Goal: Task Accomplishment & Management: Complete application form

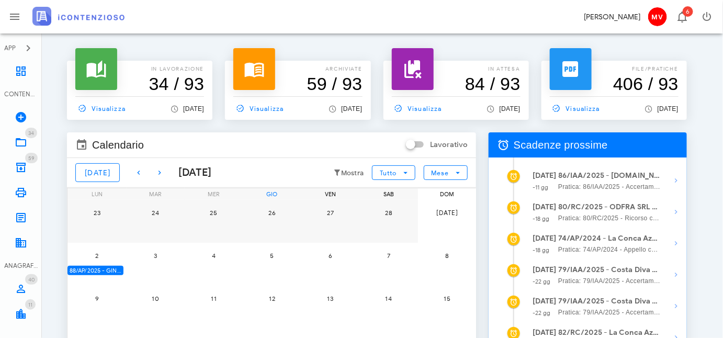
drag, startPoint x: 548, startPoint y: 1, endPoint x: 703, endPoint y: 55, distance: 164.1
click at [703, 55] on div "In lavorazione 34 / 93 Visualizza [DATE] archiviate 59 / 93 Visualizza [DATE] i…" at bounding box center [382, 276] width 656 height 460
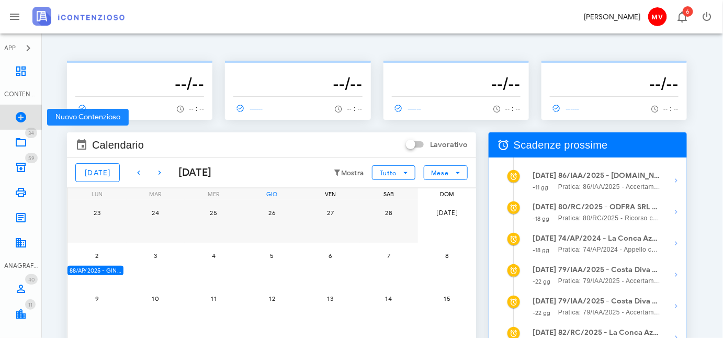
click at [18, 119] on icon at bounding box center [21, 117] width 13 height 13
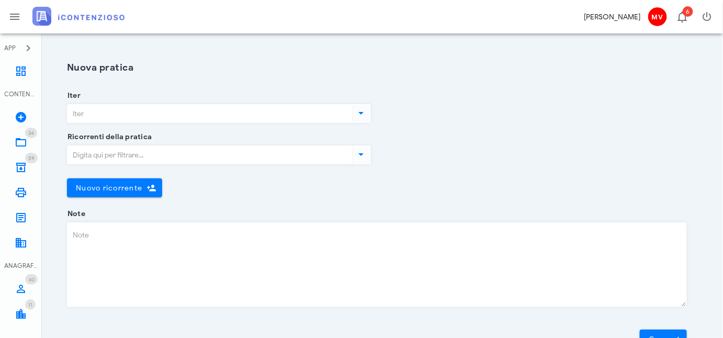
click at [362, 112] on icon at bounding box center [361, 113] width 13 height 13
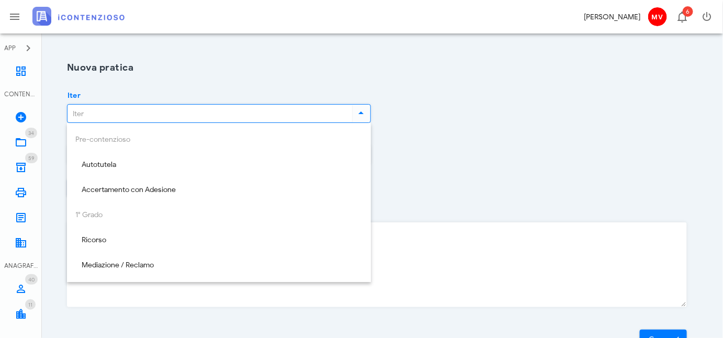
click at [126, 141] on div "Pre-contenzioso Autotutela Accertamento con Adesione 1° Grado Ricorso Mediazion…" at bounding box center [219, 278] width 304 height 310
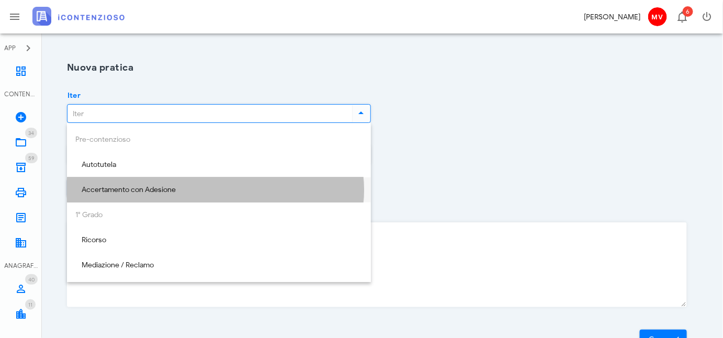
click at [114, 186] on div "Accertamento con Adesione" at bounding box center [218, 190] width 287 height 9
type input "Accertamento con Adesione"
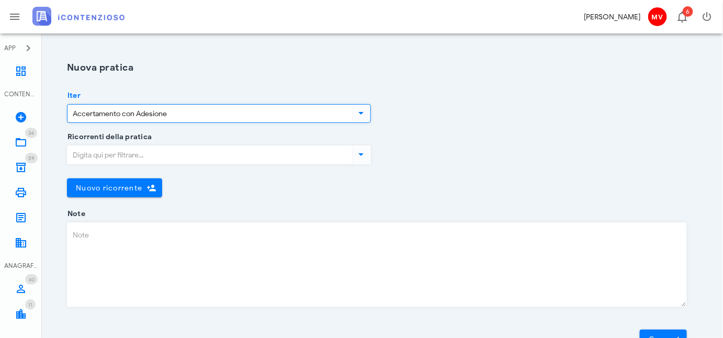
click at [363, 153] on icon at bounding box center [361, 154] width 13 height 13
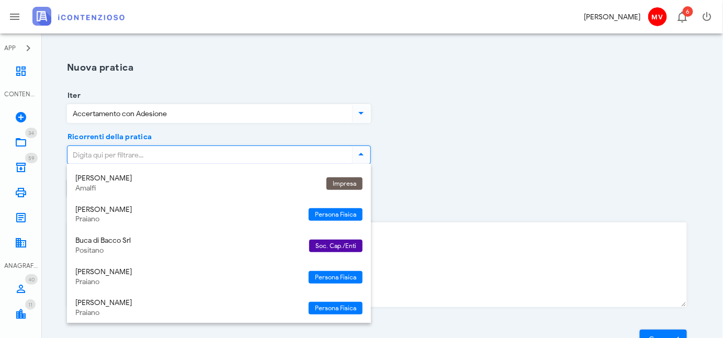
scroll to position [51, 0]
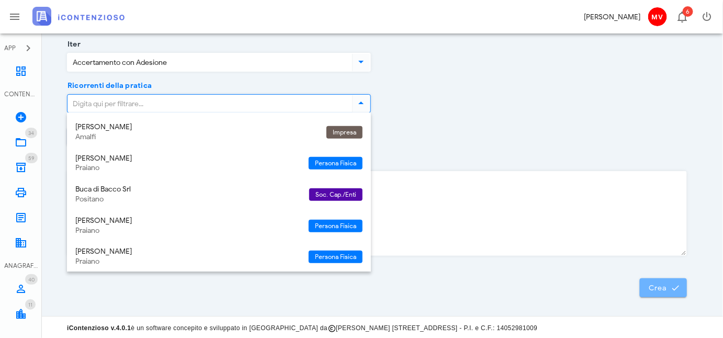
click at [673, 283] on icon "submit" at bounding box center [675, 287] width 9 height 9
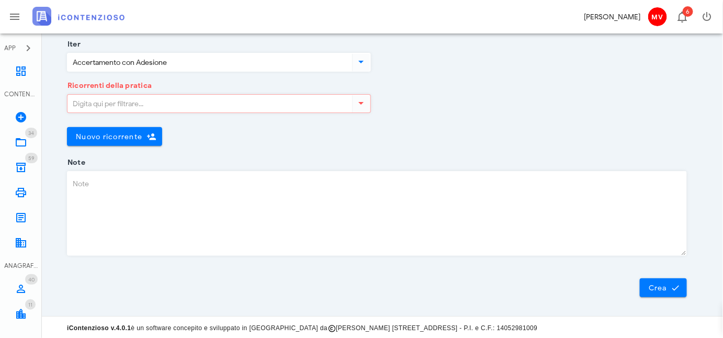
scroll to position [0, 0]
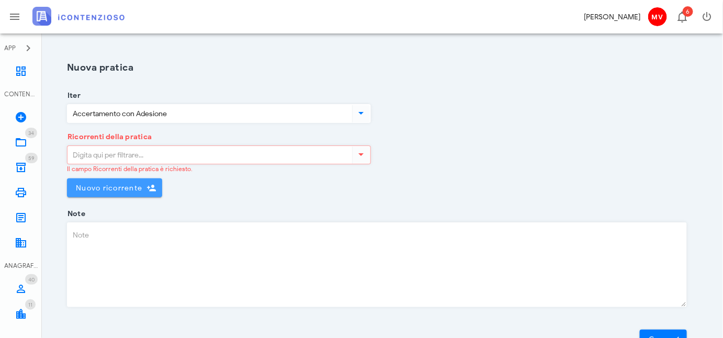
click at [111, 184] on span "Nuovo ricorrente" at bounding box center [108, 188] width 67 height 9
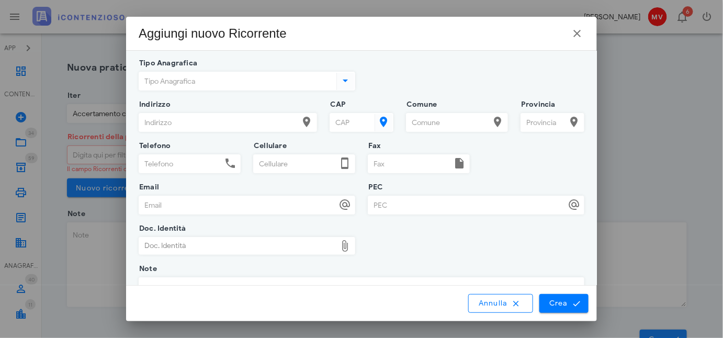
click at [341, 77] on icon at bounding box center [346, 80] width 13 height 13
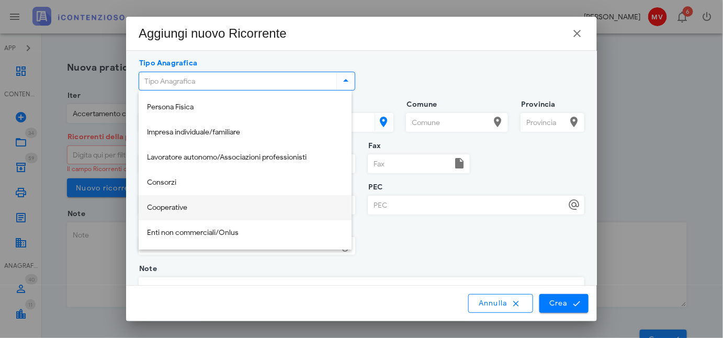
scroll to position [47, 0]
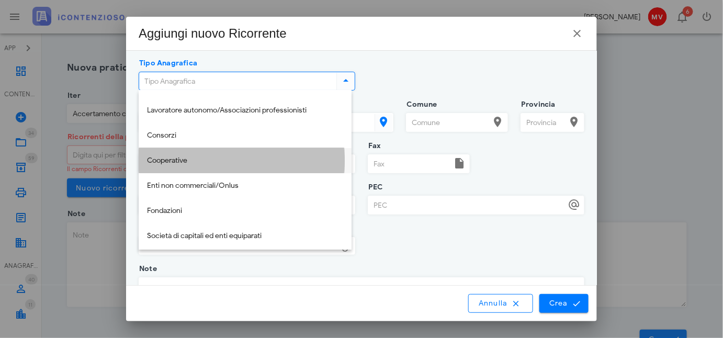
click at [174, 159] on div "Cooperative" at bounding box center [245, 160] width 196 height 9
type input "Cooperative"
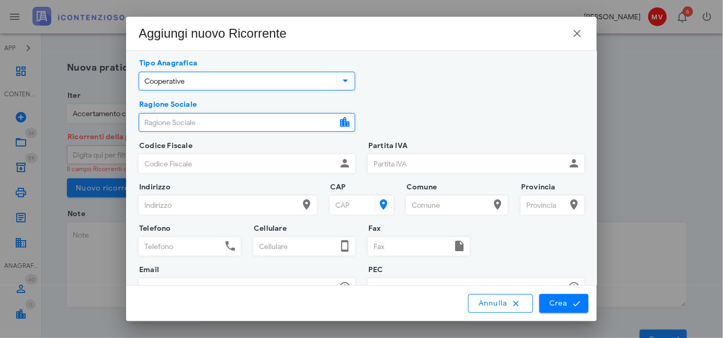
click at [145, 120] on input "Ragione Sociale" at bounding box center [237, 123] width 197 height 18
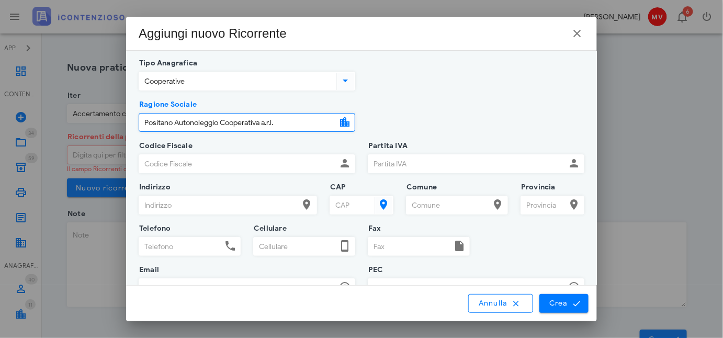
type input "Positano Autonoleggio Cooperativa a.r.l."
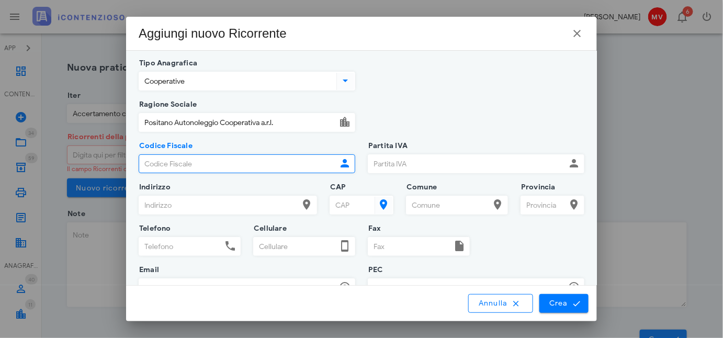
click at [166, 163] on input "Codice Fiscale" at bounding box center [237, 164] width 197 height 18
type input "04235010651"
click at [371, 163] on input "Partita IVA" at bounding box center [466, 164] width 197 height 18
drag, startPoint x: 144, startPoint y: 161, endPoint x: 188, endPoint y: 163, distance: 43.5
click at [188, 163] on input "04235010651" at bounding box center [237, 164] width 197 height 18
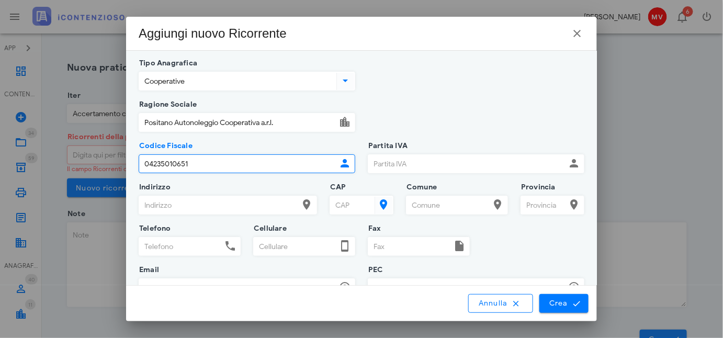
click at [370, 163] on input "Partita IVA" at bounding box center [466, 164] width 197 height 18
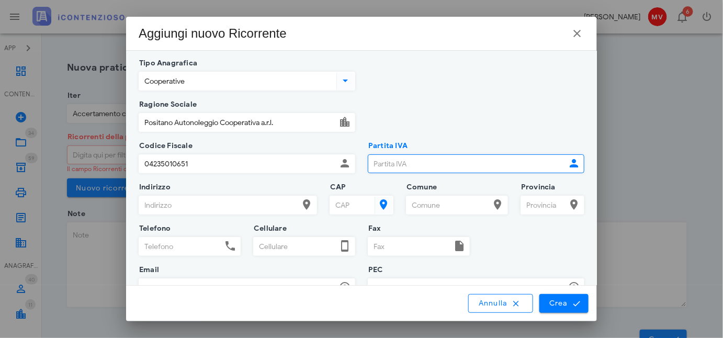
paste input "04235010651"
type input "04235010651"
click at [170, 203] on input "Indirizzo" at bounding box center [218, 205] width 159 height 18
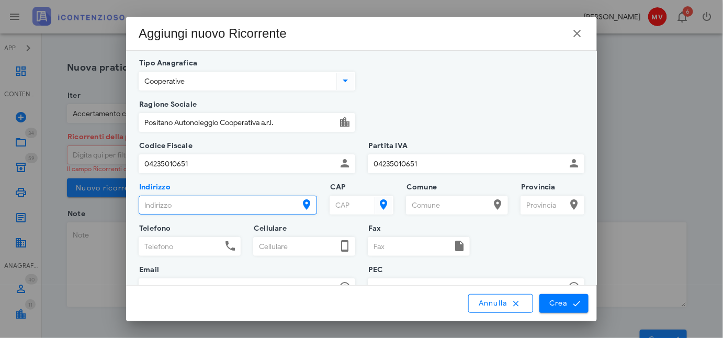
type input "Via Pasitea, 47"
type input "3481317146"
type input "[PERSON_NAME][EMAIL_ADDRESS][DOMAIN_NAME]"
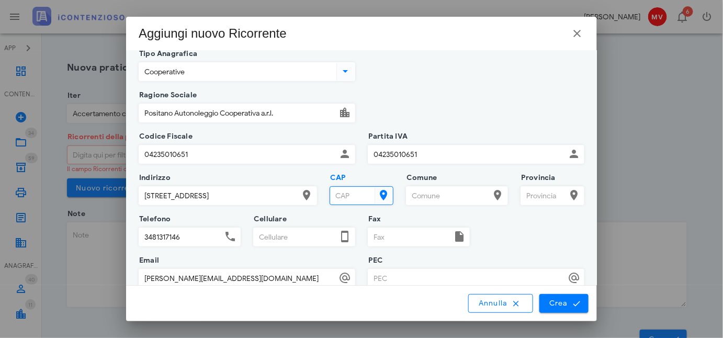
click at [339, 193] on input "CAP" at bounding box center [351, 196] width 42 height 18
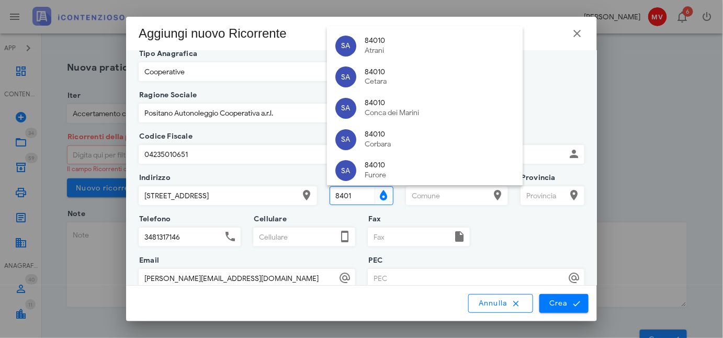
type input "84017"
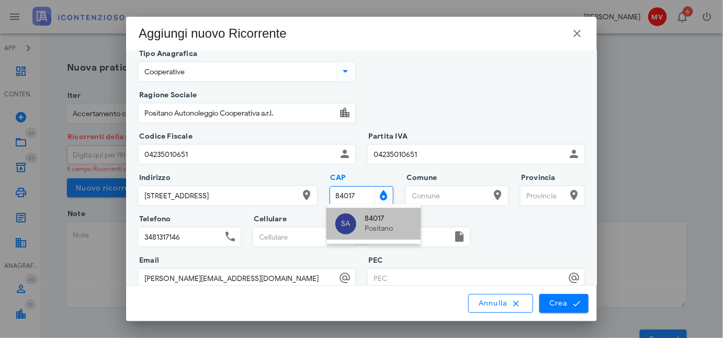
click at [373, 230] on div "Positano" at bounding box center [389, 228] width 48 height 9
type input "Positano"
type input "SA"
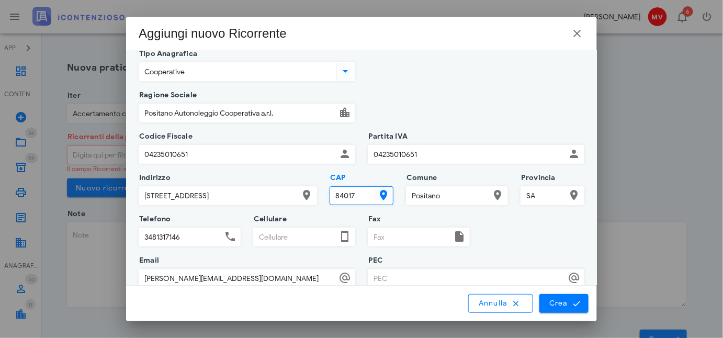
type input "84017"
click at [376, 277] on input "PEC" at bounding box center [466, 278] width 197 height 18
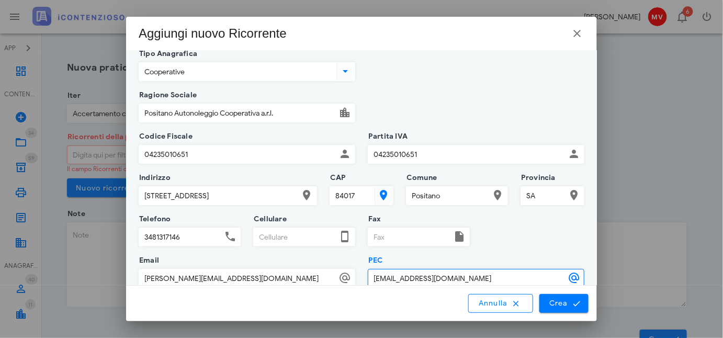
click at [402, 278] on input "v.milano@commercialistisalerno.it" at bounding box center [466, 278] width 197 height 18
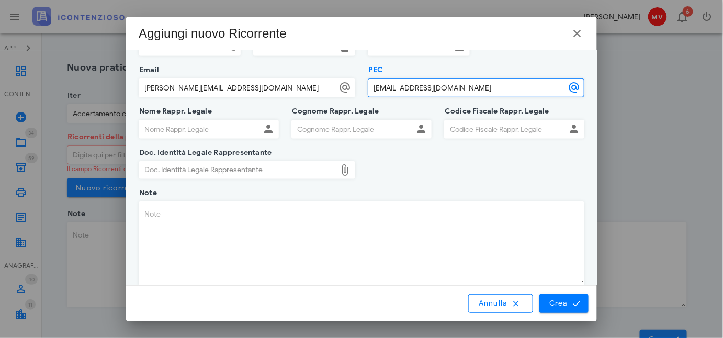
type input "v.milano@pec.commercialistisalerno.it"
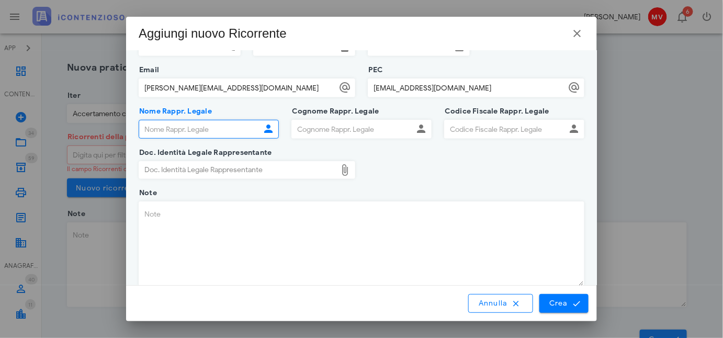
click at [176, 129] on input "Nome Rappr. Legale" at bounding box center [199, 129] width 121 height 18
type input "Rosario"
click at [298, 131] on input "Cognome Rappr. Legale" at bounding box center [352, 129] width 121 height 18
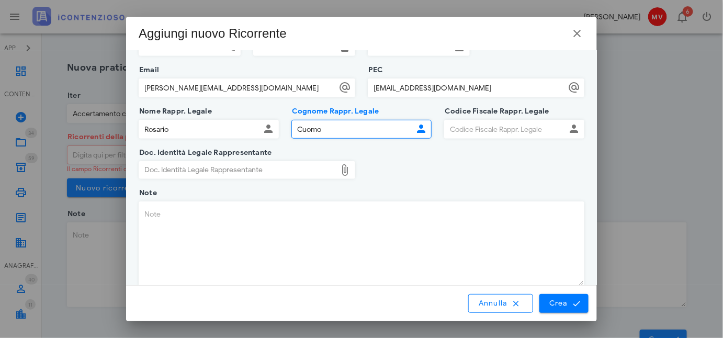
type input "Cuomo"
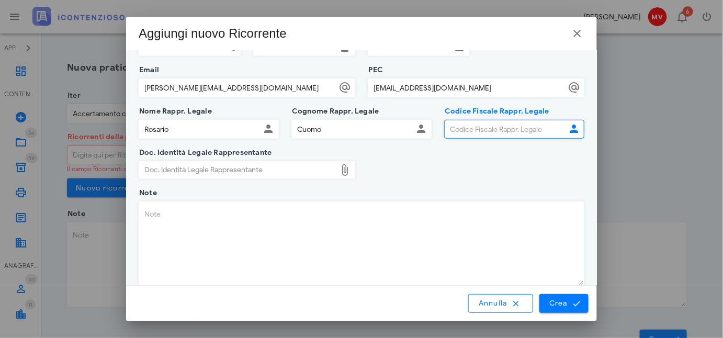
click at [445, 128] on input "Codice Fiscale Rappr. Legale" at bounding box center [505, 129] width 121 height 18
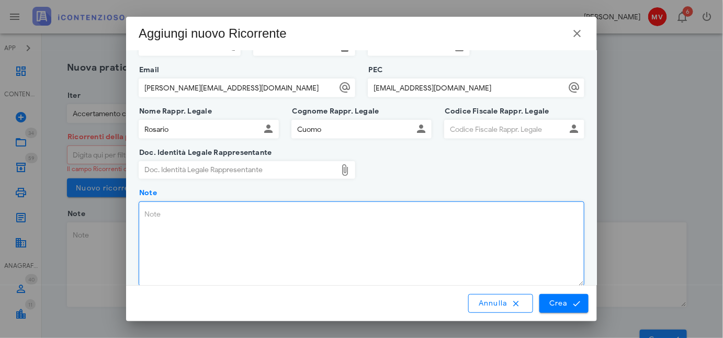
click at [150, 212] on textarea "Note" at bounding box center [361, 244] width 445 height 84
click at [374, 210] on textarea "Schema D'Atto n. TF9O3M302492/2025 - NOTIFICATO IL 12/08/2025" at bounding box center [361, 244] width 445 height 84
click at [375, 210] on textarea "Schema D'Atto n. TF9O3M302492/2025 - NOTIFICATO IL 12/08/2025 -" at bounding box center [361, 244] width 445 height 84
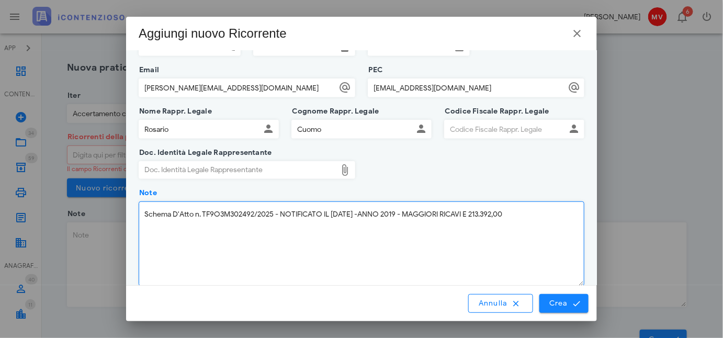
type textarea "Schema D'Atto n. TF9O3M302492/2025 - NOTIFICATO IL 12/08/2025 -ANNO 2019 - MAGG…"
click at [562, 300] on span "Crea" at bounding box center [564, 303] width 30 height 9
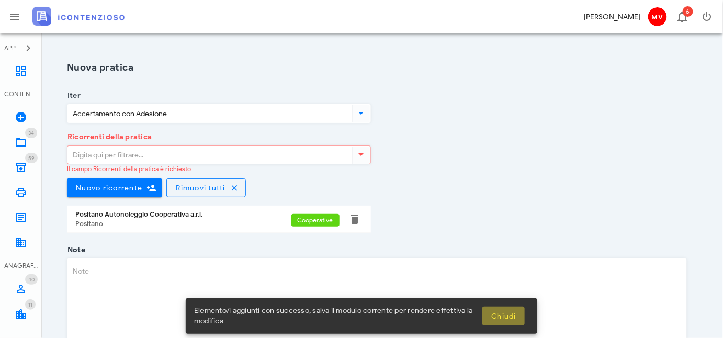
click at [505, 314] on span "Chiudi" at bounding box center [504, 316] width 26 height 9
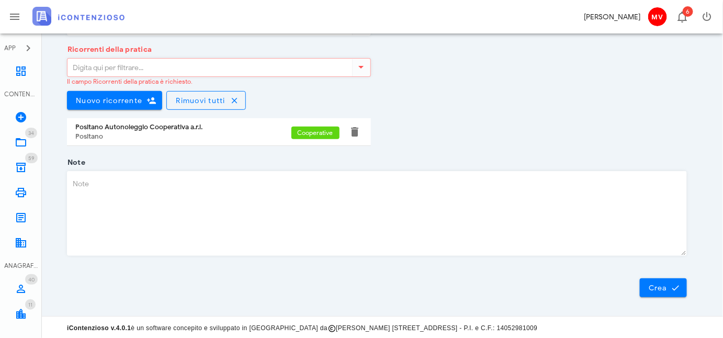
scroll to position [0, 0]
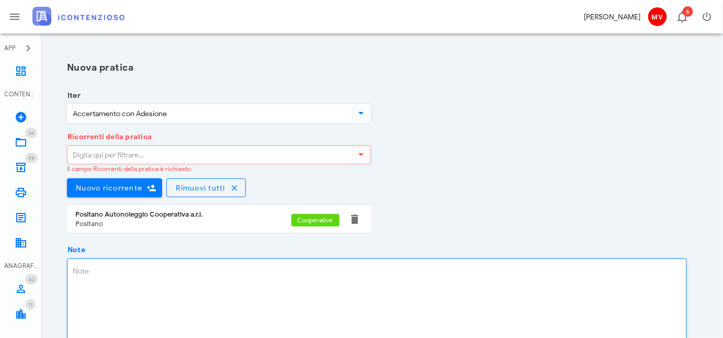
click at [80, 270] on textarea "Note" at bounding box center [376, 301] width 619 height 84
click at [314, 217] on span "Cooperative" at bounding box center [316, 220] width 36 height 13
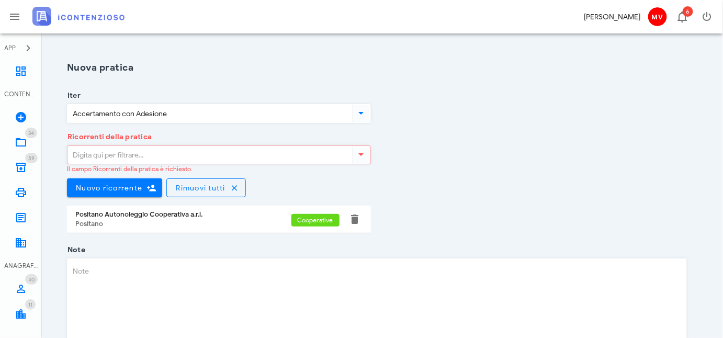
click at [314, 220] on span "Cooperative" at bounding box center [316, 220] width 36 height 13
click at [315, 219] on span "Cooperative" at bounding box center [316, 220] width 36 height 13
click at [243, 221] on div "Positano" at bounding box center [183, 224] width 216 height 8
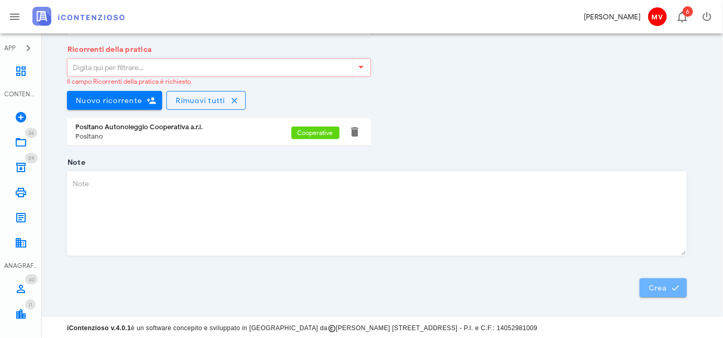
click at [663, 286] on span "Crea" at bounding box center [663, 287] width 30 height 9
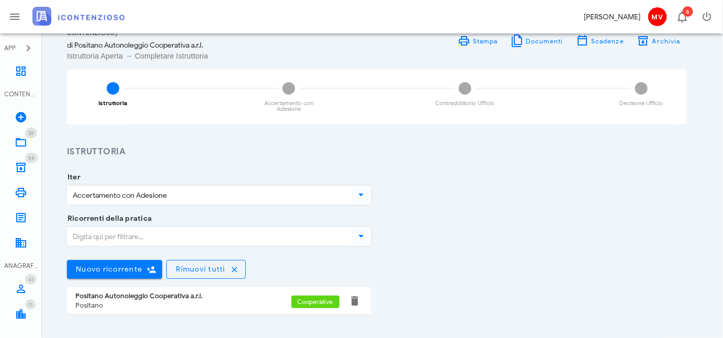
scroll to position [102, 0]
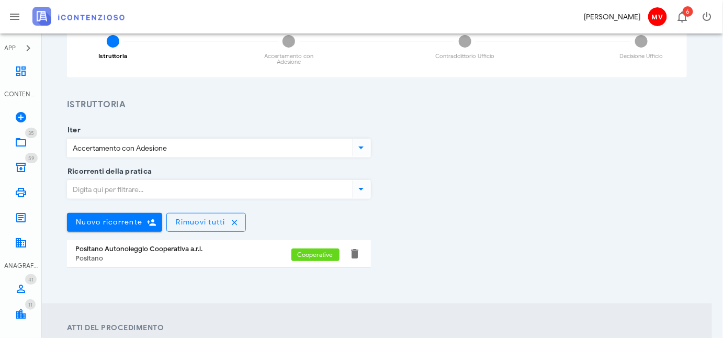
click at [314, 254] on span "Cooperative" at bounding box center [316, 255] width 36 height 13
click at [174, 247] on div "Positano Autonoleggio Cooperativa a.r.l." at bounding box center [183, 249] width 216 height 8
click at [118, 254] on div "Positano" at bounding box center [183, 258] width 216 height 8
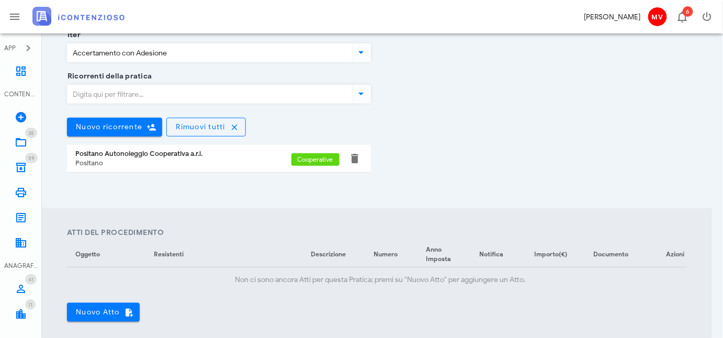
scroll to position [244, 0]
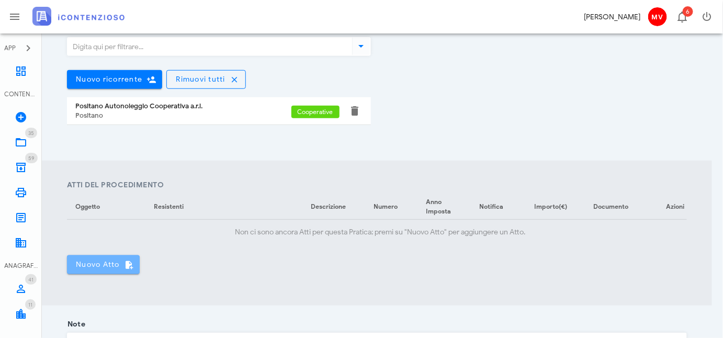
click at [95, 269] on span "Nuovo Atto" at bounding box center [103, 264] width 56 height 9
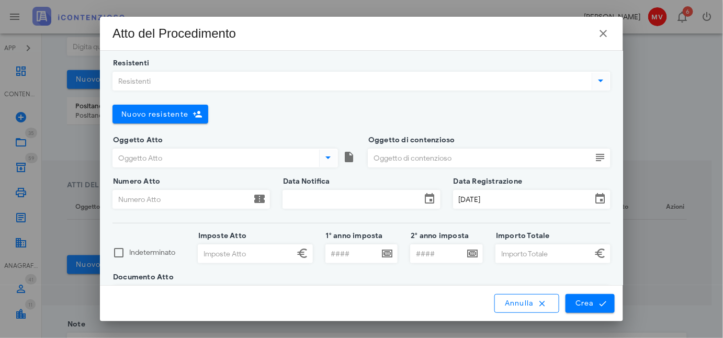
click at [595, 78] on icon at bounding box center [601, 80] width 13 height 13
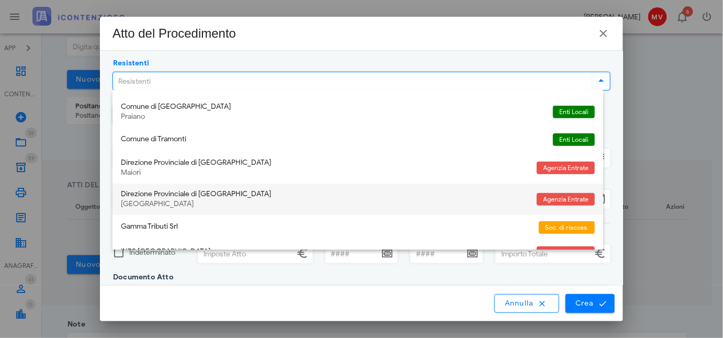
scroll to position [162, 0]
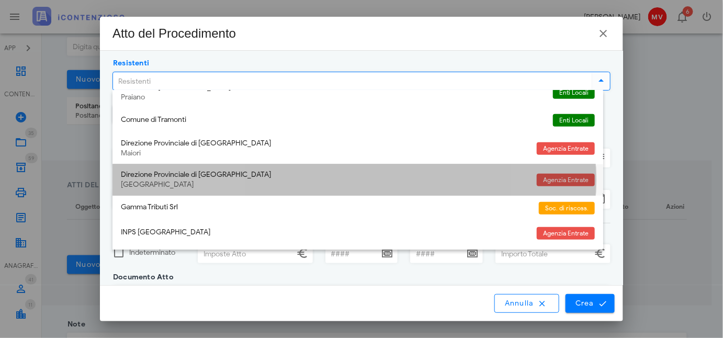
click at [553, 178] on span "Agenzia Entrate" at bounding box center [566, 180] width 46 height 13
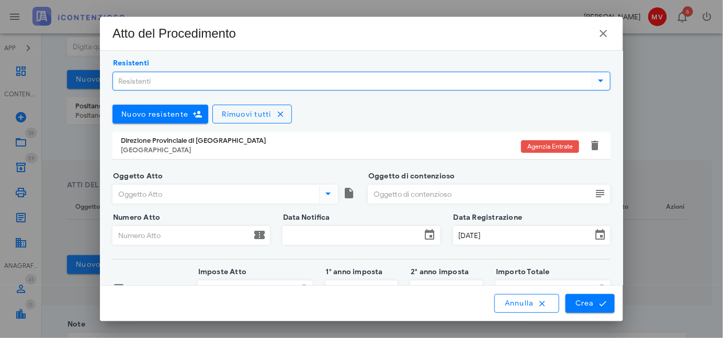
click at [161, 194] on input "Oggetto Atto" at bounding box center [215, 194] width 204 height 18
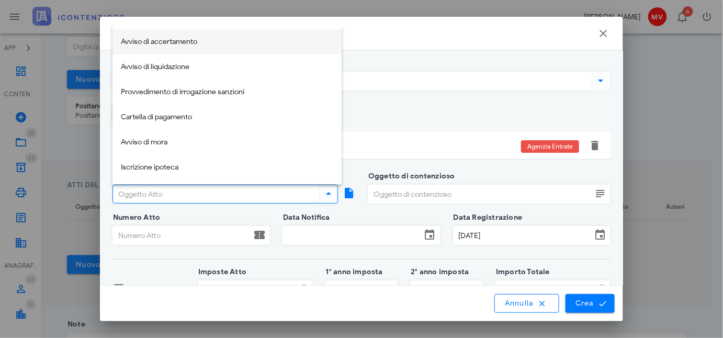
click at [163, 38] on div "Avviso di accertamento" at bounding box center [227, 42] width 212 height 9
type input "Avviso di accertamento"
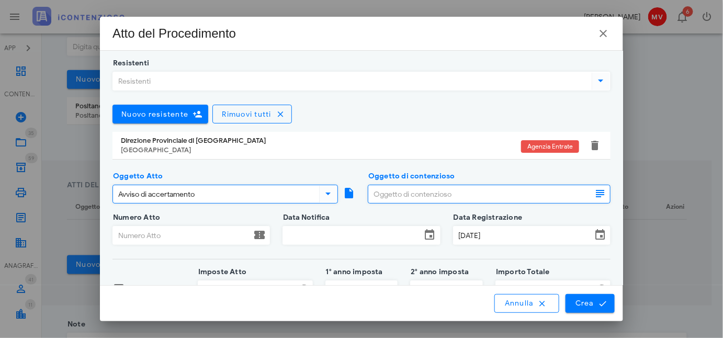
click at [370, 195] on input "Oggetto di contenzioso" at bounding box center [479, 194] width 223 height 18
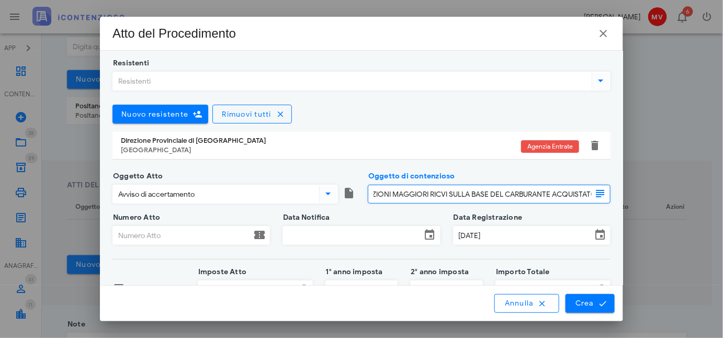
scroll to position [0, 49]
type input "CONTESTAZIONI MAGGIORI RICVI SULLA BASE DEL CARBURANTE ACQUISTATO"
click at [185, 231] on input "Numero Atto" at bounding box center [182, 236] width 138 height 18
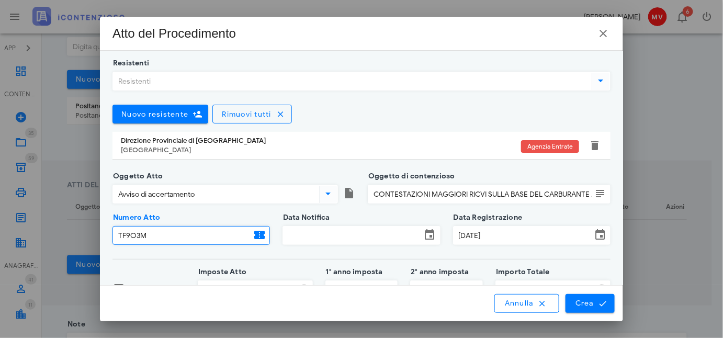
click at [147, 236] on input "TF9O3M" at bounding box center [182, 236] width 138 height 18
type input "TF9O3M302492/2025"
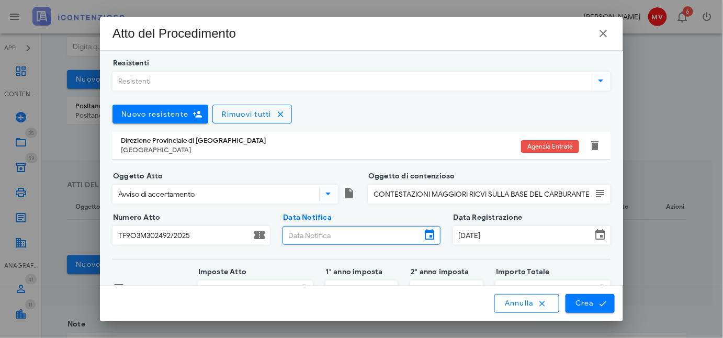
click at [295, 232] on input "Data Notifica" at bounding box center [352, 236] width 138 height 18
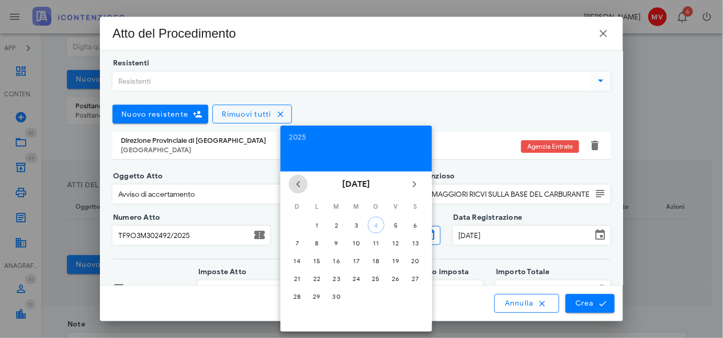
click at [297, 184] on icon "Il mese scorso" at bounding box center [298, 184] width 13 height 13
click at [335, 257] on div "12" at bounding box center [336, 261] width 17 height 8
type input "12/08/2025"
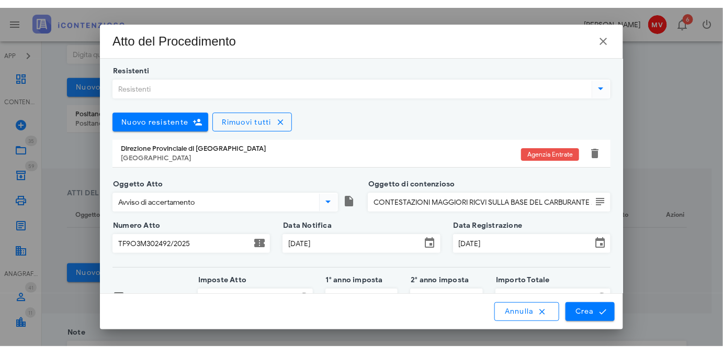
scroll to position [66, 0]
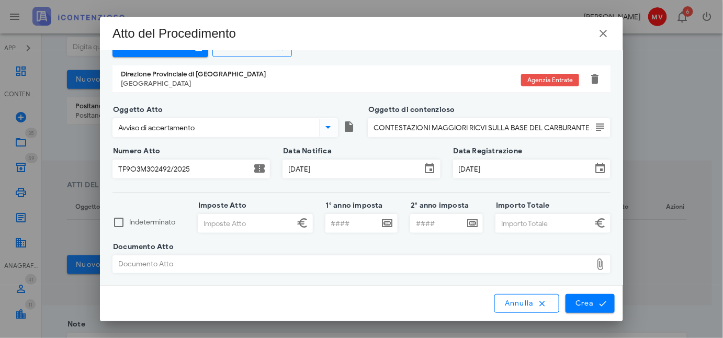
click at [213, 221] on input "Imposte Atto" at bounding box center [246, 224] width 96 height 18
type input "83.419,00"
click at [504, 224] on input "Importo Totale" at bounding box center [544, 224] width 96 height 18
click at [279, 262] on div "Documento Atto" at bounding box center [352, 264] width 479 height 17
type input "152.308,00"
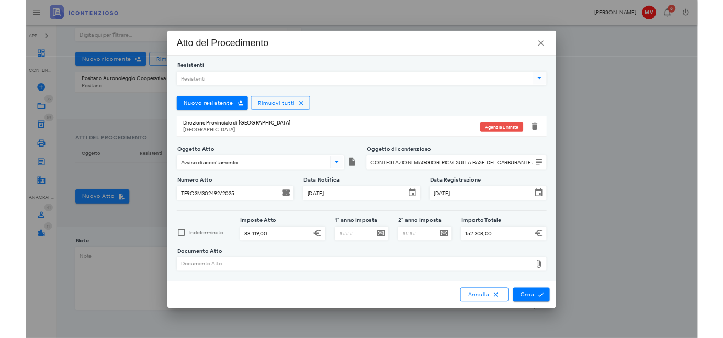
scroll to position [0, 0]
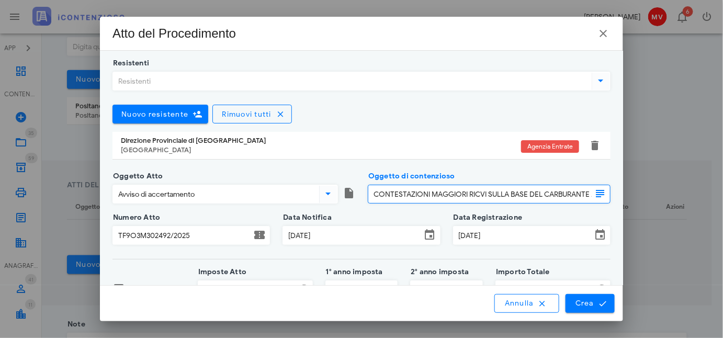
click at [477, 194] on input "CONTESTAZIONI MAGGIORI RICVI SULLA BASE DEL CARBURANTE ACQUISTATO" at bounding box center [479, 194] width 223 height 18
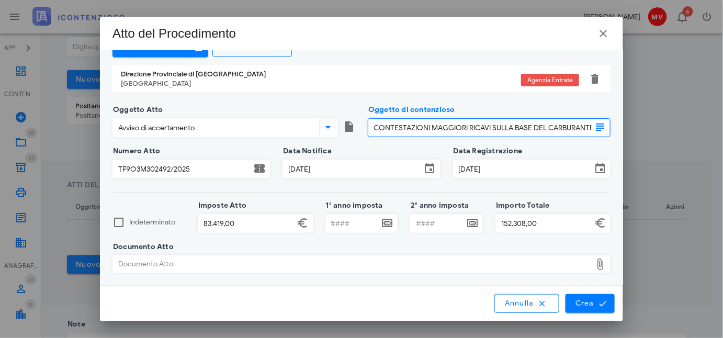
scroll to position [340, 0]
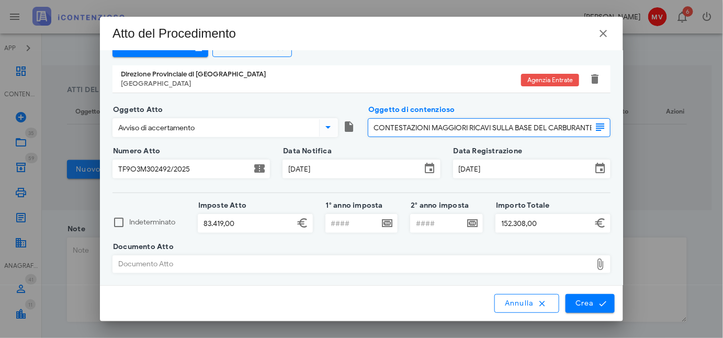
type input "CONTESTAZIONI MAGGIORI RICAVI SULLA BASE DEL CARBURANTE ACQUISTATO"
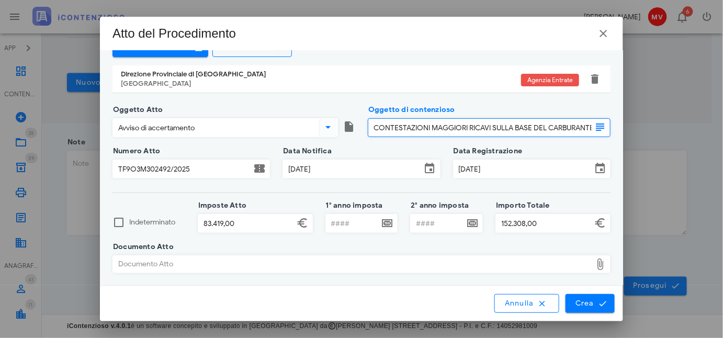
click at [238, 265] on div "Documento Atto" at bounding box center [352, 264] width 479 height 17
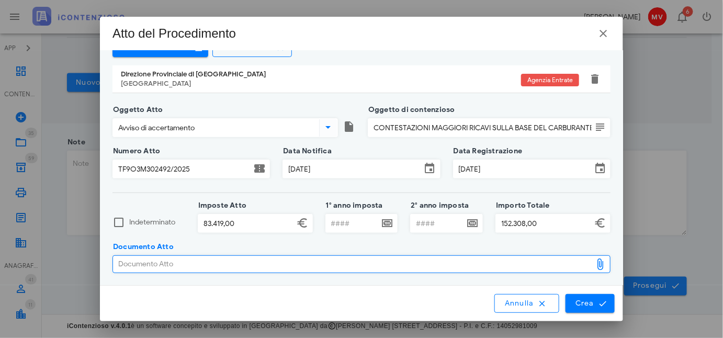
type input "C:\fakepath\CDZYOA~Y.PDF"
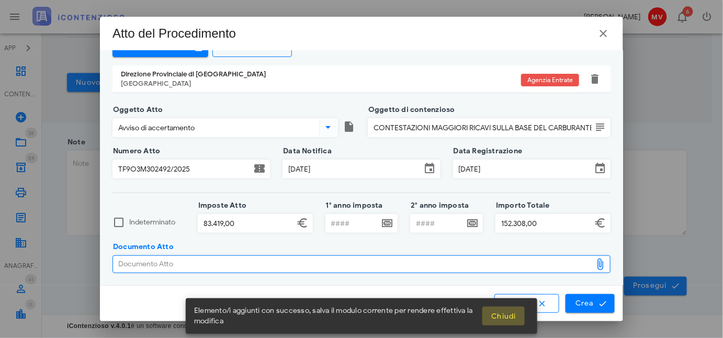
click at [505, 315] on span "Chiudi" at bounding box center [504, 316] width 26 height 9
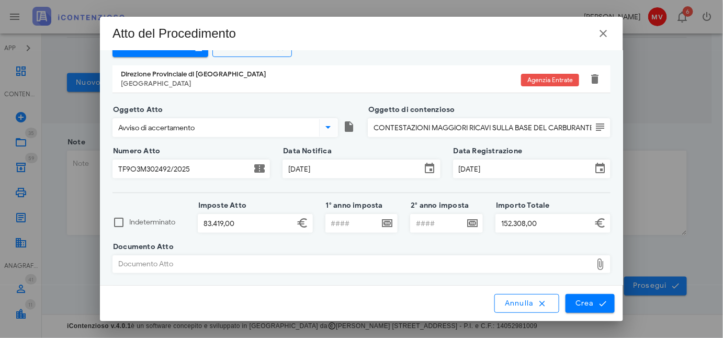
scroll to position [93, 0]
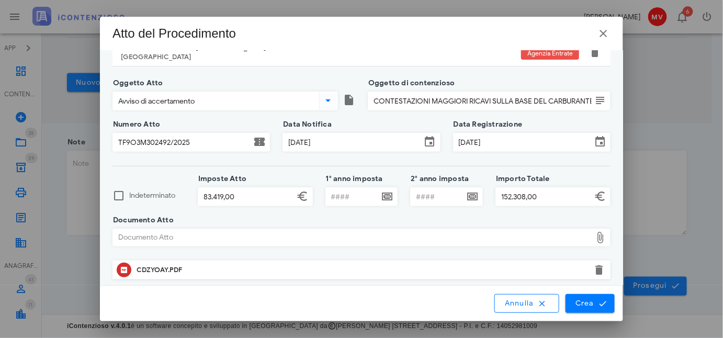
click at [181, 236] on div "Documento Atto" at bounding box center [352, 237] width 479 height 17
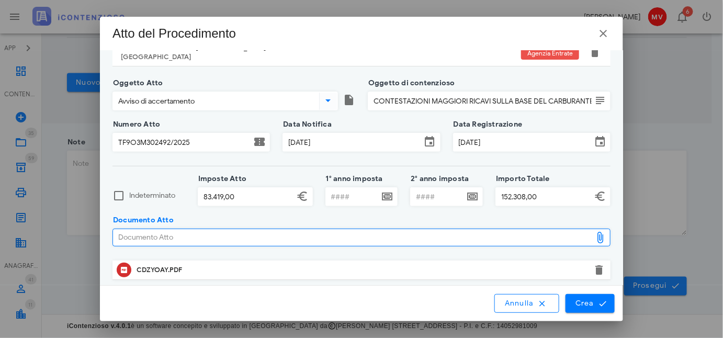
type input "C:\fakepath\CDZYOA~Y.PDF"
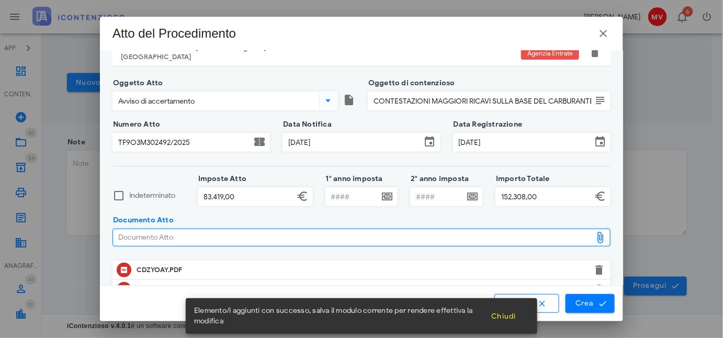
scroll to position [112, 0]
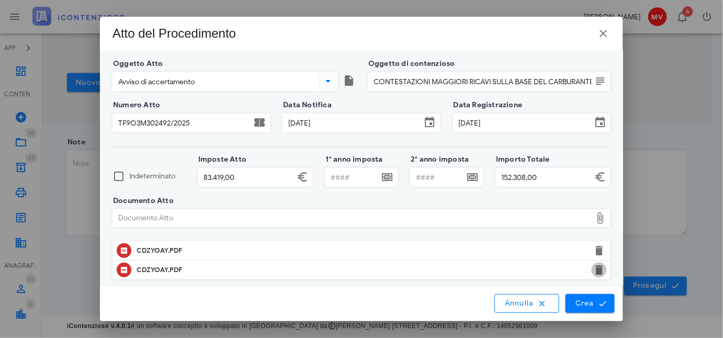
click at [593, 267] on button "button" at bounding box center [599, 270] width 13 height 13
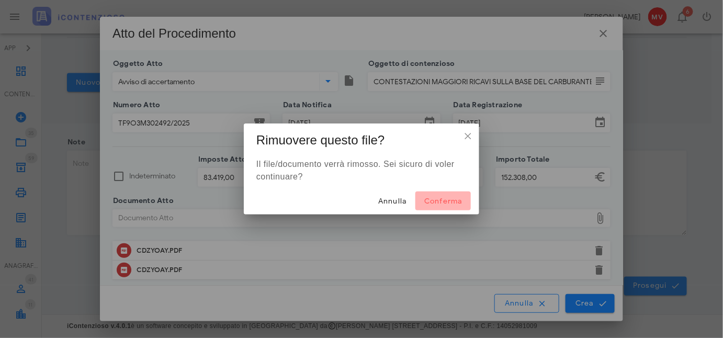
click at [444, 201] on span "Conferma" at bounding box center [443, 201] width 39 height 9
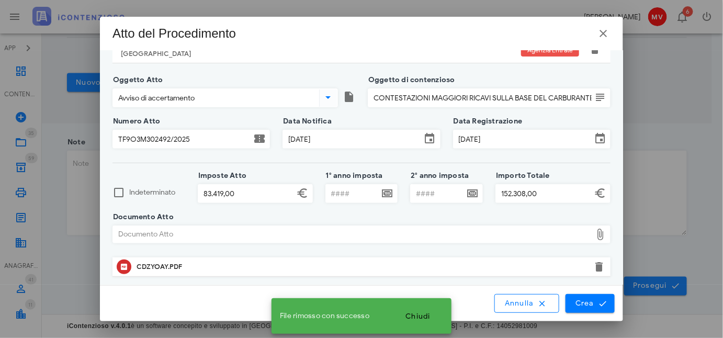
scroll to position [93, 0]
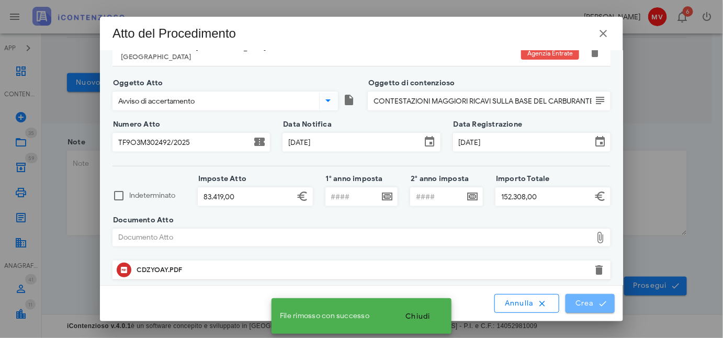
click at [584, 301] on span "Crea" at bounding box center [590, 303] width 30 height 9
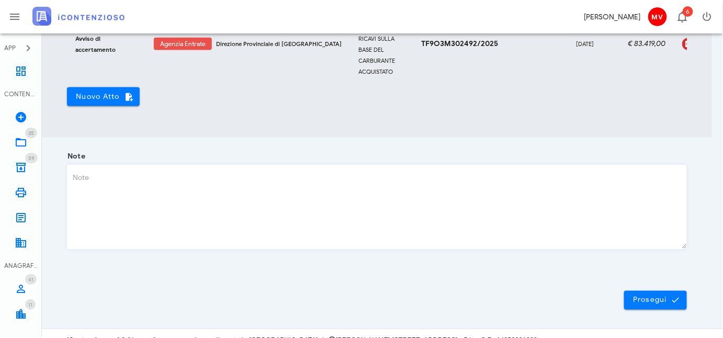
scroll to position [455, 0]
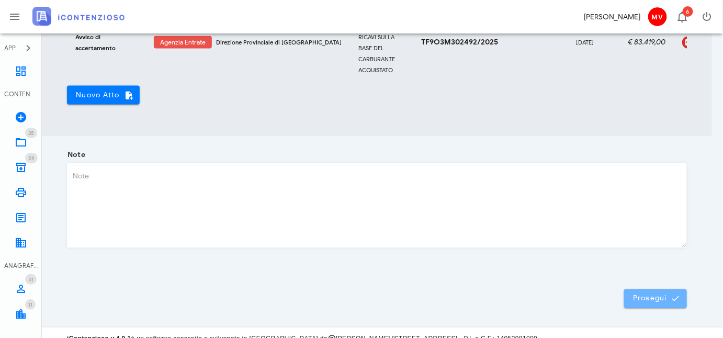
click at [655, 301] on span "Prosegui" at bounding box center [656, 298] width 46 height 9
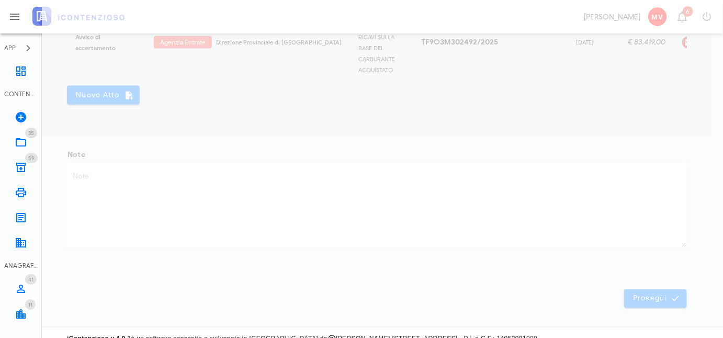
scroll to position [59, 0]
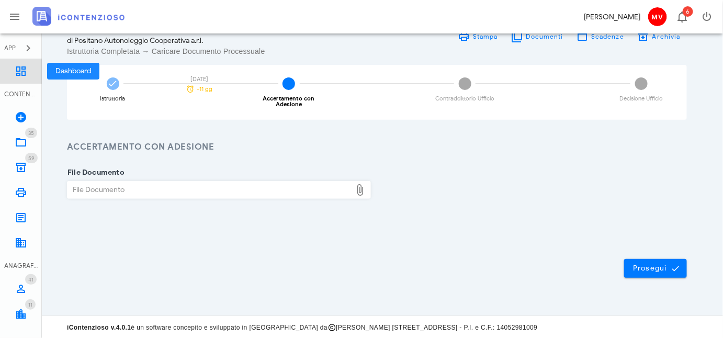
click at [22, 67] on icon at bounding box center [21, 71] width 13 height 13
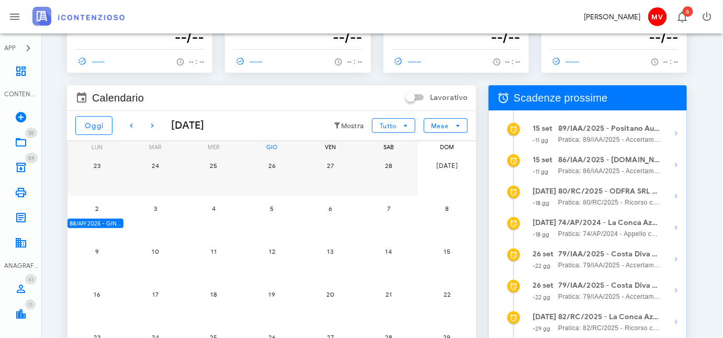
scroll to position [95, 0]
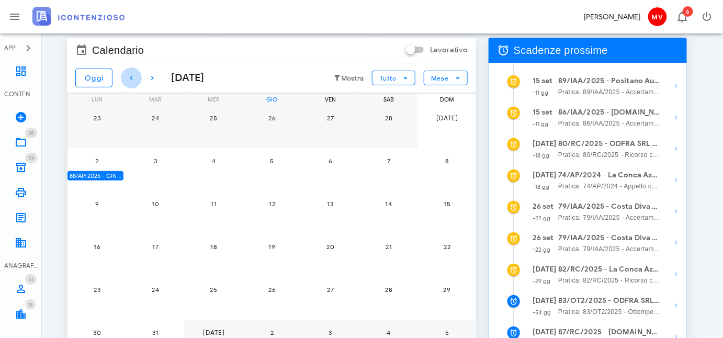
click at [127, 76] on icon "button" at bounding box center [131, 78] width 13 height 13
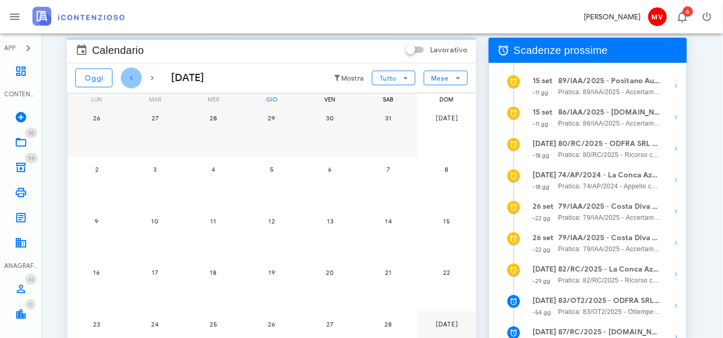
click at [127, 76] on icon "button" at bounding box center [131, 78] width 13 height 13
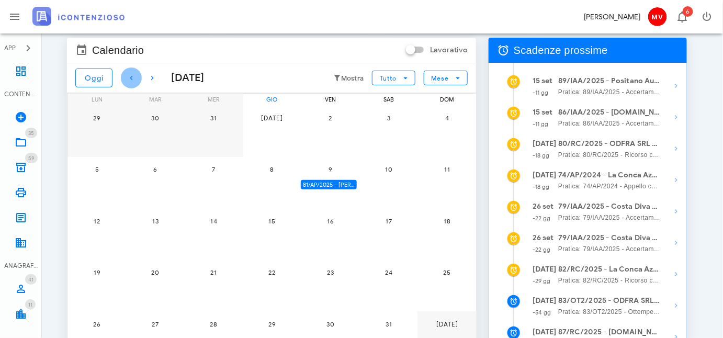
click at [127, 76] on icon "button" at bounding box center [131, 78] width 13 height 13
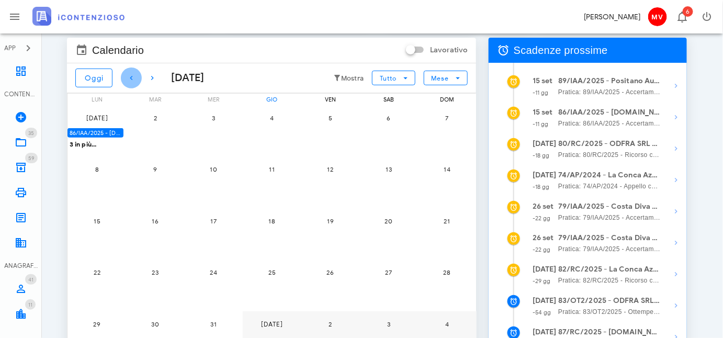
click at [127, 76] on icon "button" at bounding box center [131, 78] width 13 height 13
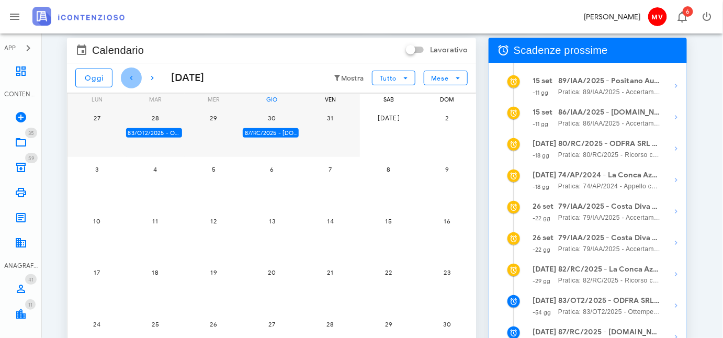
click at [127, 76] on icon "button" at bounding box center [131, 78] width 13 height 13
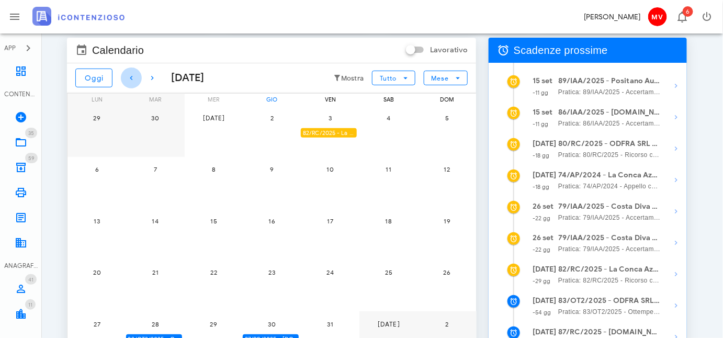
click at [127, 76] on icon "button" at bounding box center [131, 78] width 13 height 13
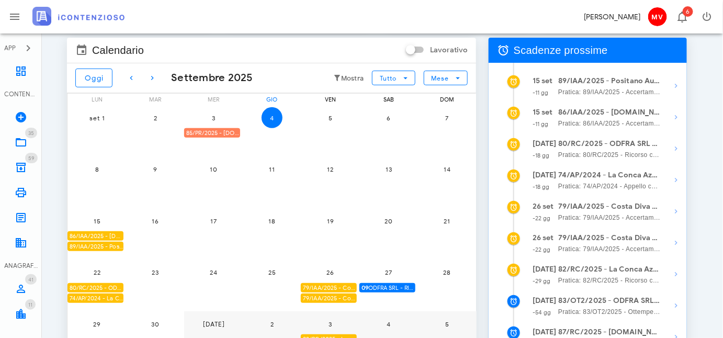
click at [218, 132] on div "85/PR/2025 - FRA.CAM BUILDINGS & SERVICES SRL - Inviare Autotutela" at bounding box center [212, 133] width 56 height 10
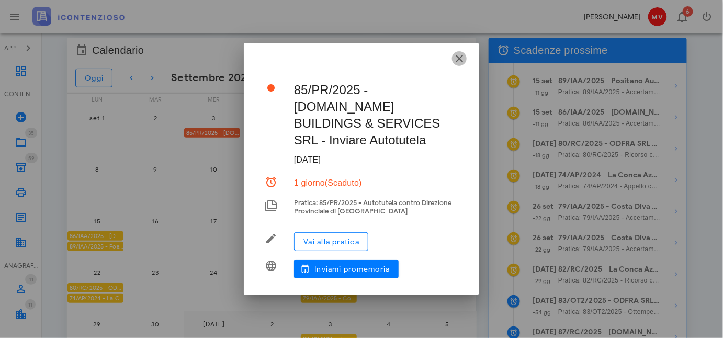
click at [457, 65] on icon "button" at bounding box center [459, 58] width 13 height 13
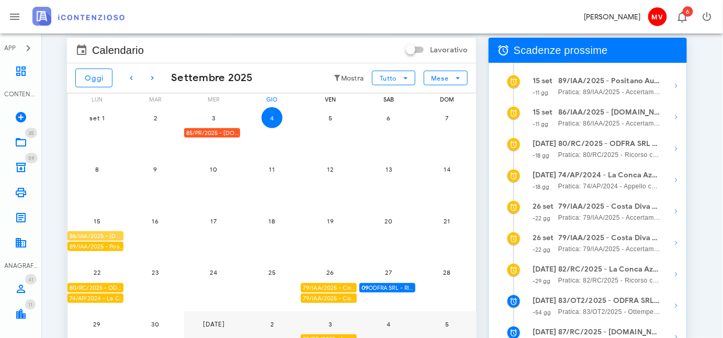
click at [97, 234] on div "86/IAA/2025 - [DOMAIN_NAME] BUILDINGS & SERVICES SRL - Inviare Accertamento con…" at bounding box center [95, 236] width 56 height 10
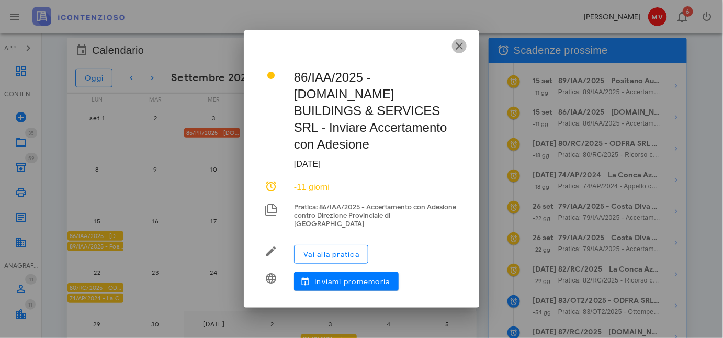
click at [458, 52] on icon "button" at bounding box center [459, 46] width 13 height 13
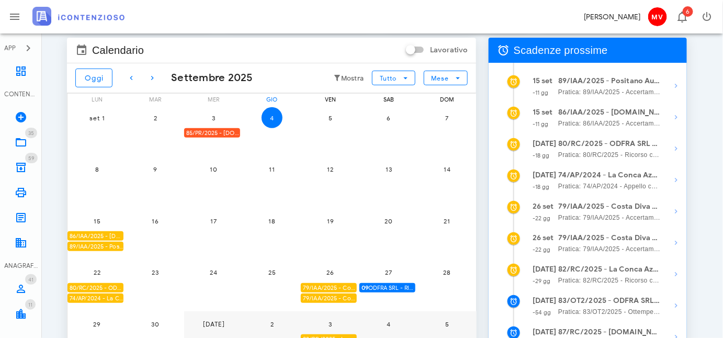
click at [91, 244] on div "89/IAA/2025 - Positano Autonoleggio Cooperativa a.r.l. - Inviare Accertamento c…" at bounding box center [95, 247] width 56 height 10
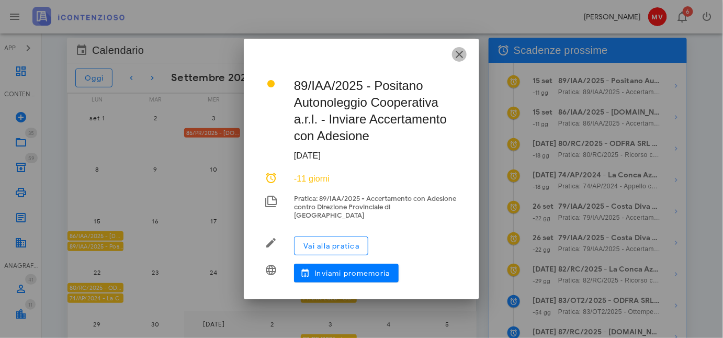
click at [460, 58] on icon "button" at bounding box center [459, 54] width 13 height 13
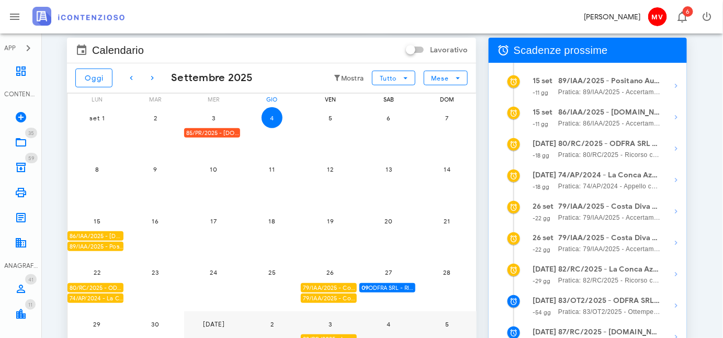
click at [108, 285] on div "80/RC/2025 - ODFRA SRL - In attesa della Costituzione in Giudizio controparte" at bounding box center [95, 288] width 56 height 10
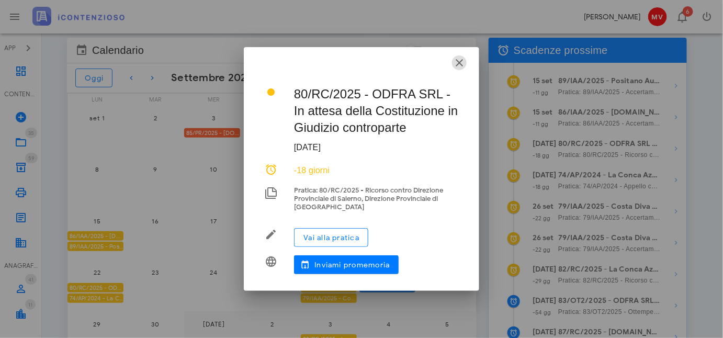
click at [460, 60] on icon "button" at bounding box center [459, 63] width 13 height 13
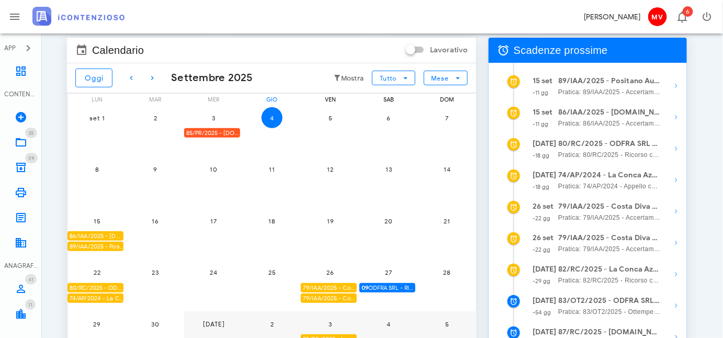
click at [111, 295] on div "74/AP/2024 - La Conca Azzurra S.r.l. - In attesa della Costituzione in Giudizio…" at bounding box center [95, 299] width 56 height 10
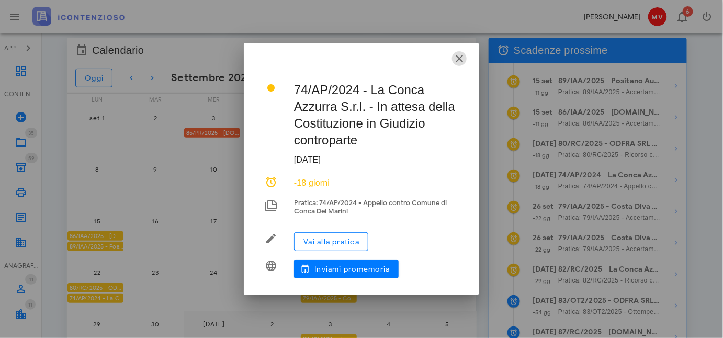
click at [459, 57] on icon "button" at bounding box center [459, 58] width 13 height 13
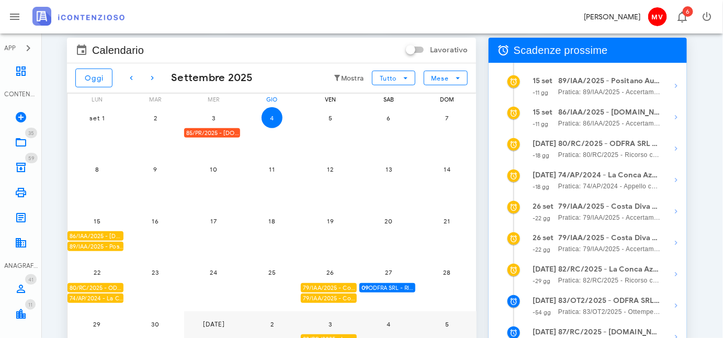
scroll to position [190, 0]
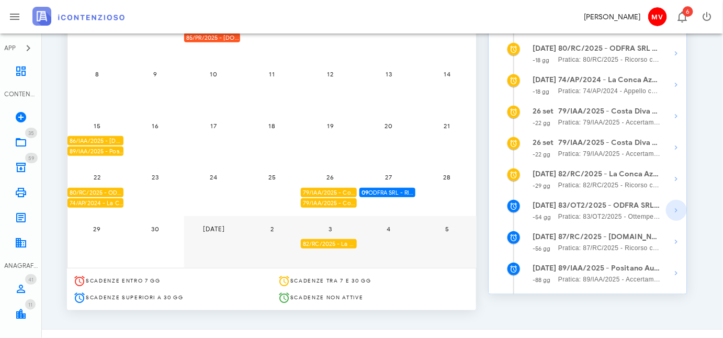
click at [676, 211] on icon "button" at bounding box center [676, 210] width 13 height 13
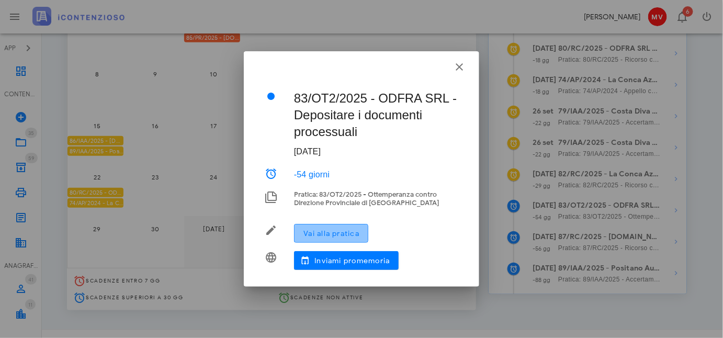
click at [324, 230] on span "Vai alla pratica" at bounding box center [331, 233] width 57 height 9
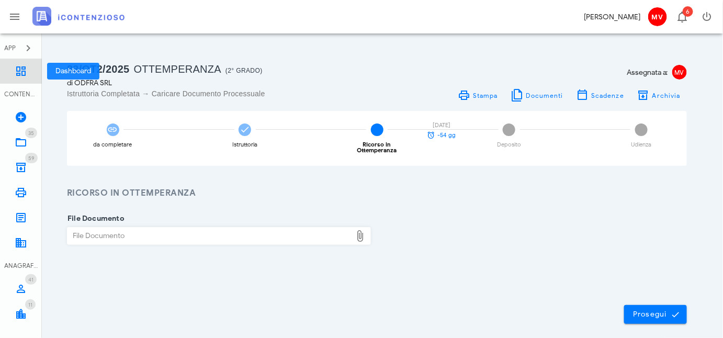
click at [20, 71] on icon at bounding box center [21, 71] width 13 height 13
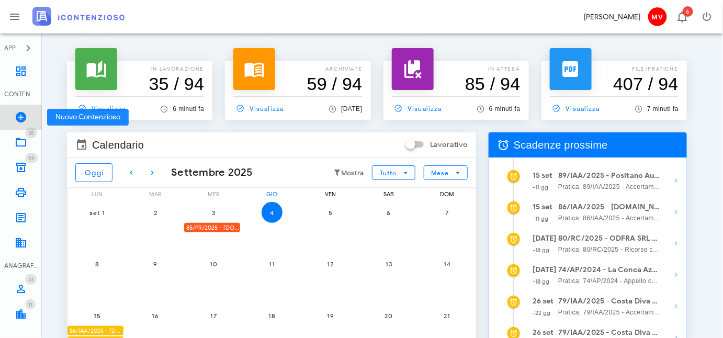
click at [20, 114] on icon at bounding box center [21, 117] width 13 height 13
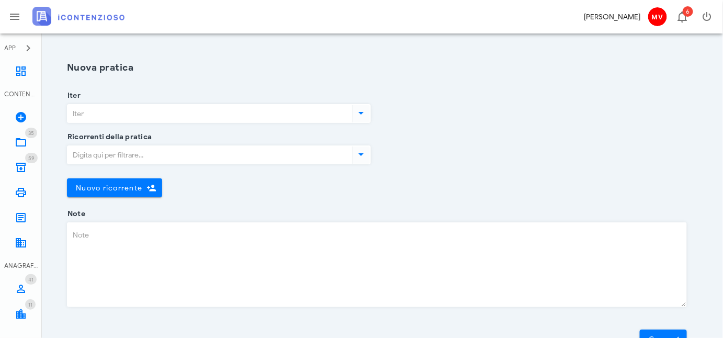
click at [363, 111] on icon at bounding box center [361, 113] width 13 height 13
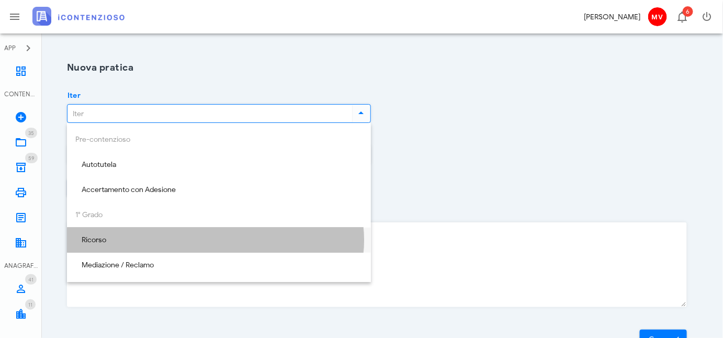
click at [100, 236] on div "Ricorso" at bounding box center [218, 240] width 287 height 9
type input "Ricorso"
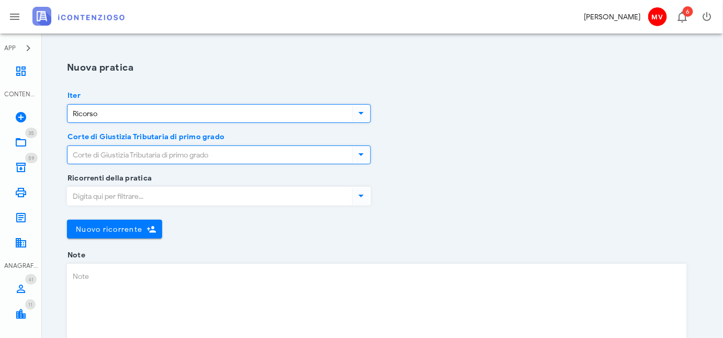
click at [136, 154] on input "Corte di Giustizia Tributaria di primo grado" at bounding box center [208, 155] width 283 height 18
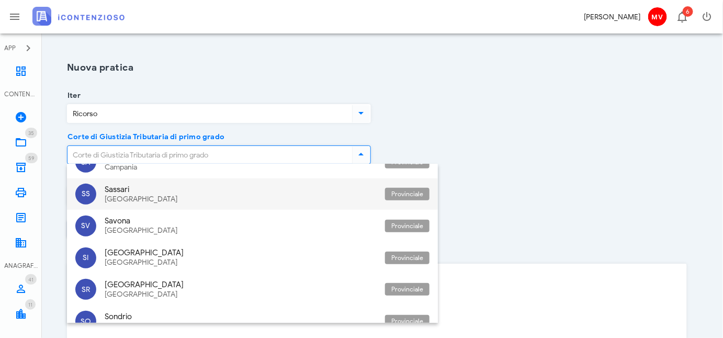
scroll to position [2519, 0]
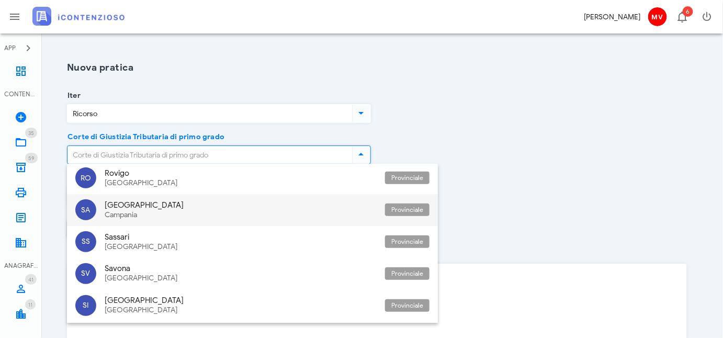
click at [117, 201] on div "Salerno" at bounding box center [241, 204] width 272 height 9
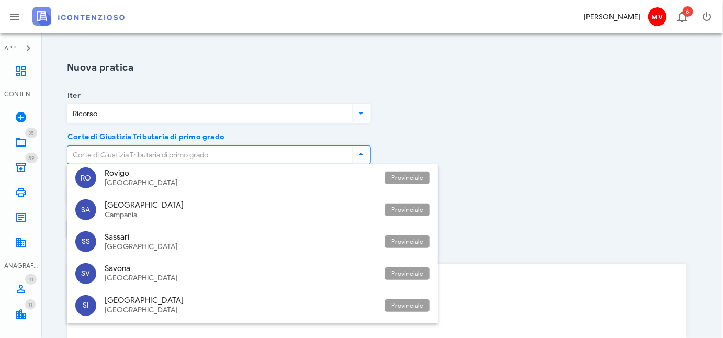
type input "[GEOGRAPHIC_DATA]"
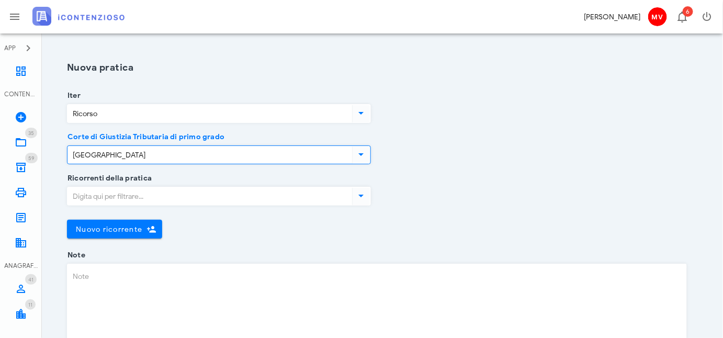
click at [114, 191] on input "Ricorrenti della pratica" at bounding box center [208, 196] width 283 height 18
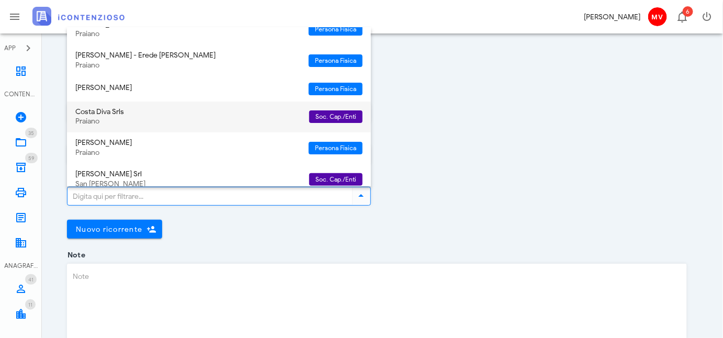
scroll to position [190, 0]
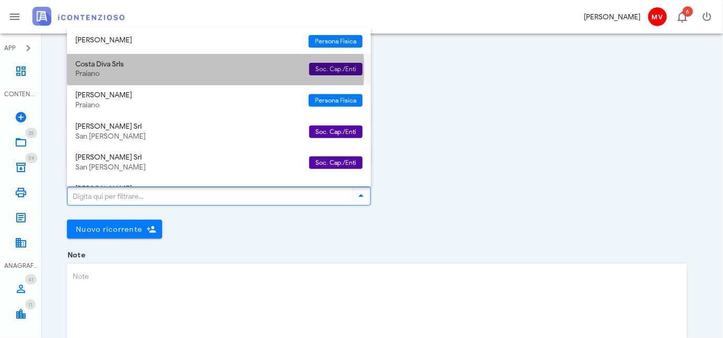
click at [96, 62] on div "Costa Diva Srls" at bounding box center [188, 64] width 226 height 9
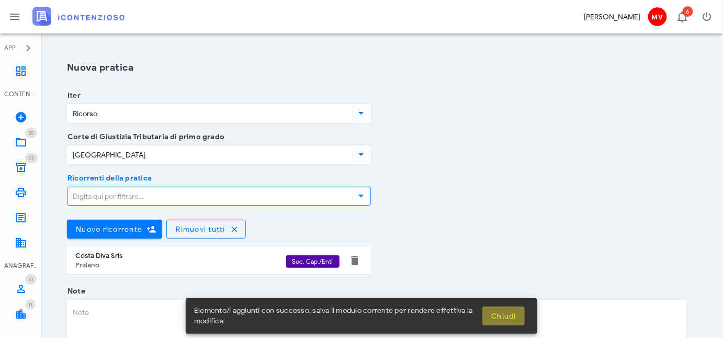
click at [508, 316] on span "Chiudi" at bounding box center [504, 316] width 26 height 9
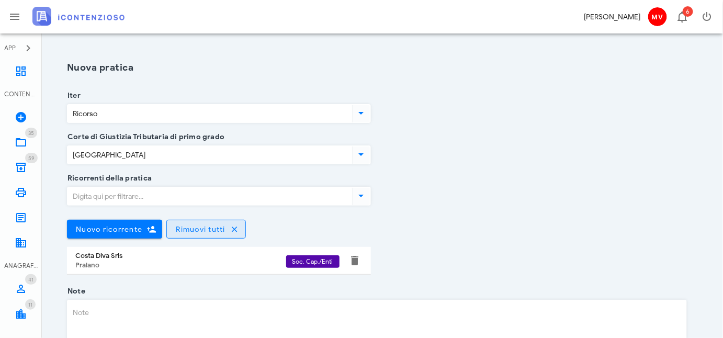
scroll to position [95, 0]
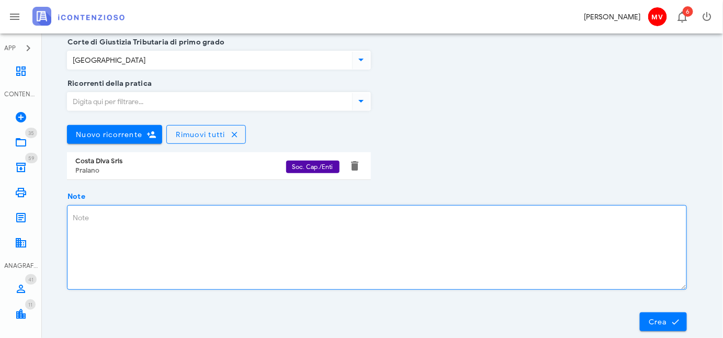
click at [74, 215] on textarea "Note" at bounding box center [376, 248] width 619 height 84
click at [279, 218] on textarea "aVVISO aCCERTAMENTO N. tf9o3m101331/2025- anno 2019 -" at bounding box center [376, 248] width 619 height 84
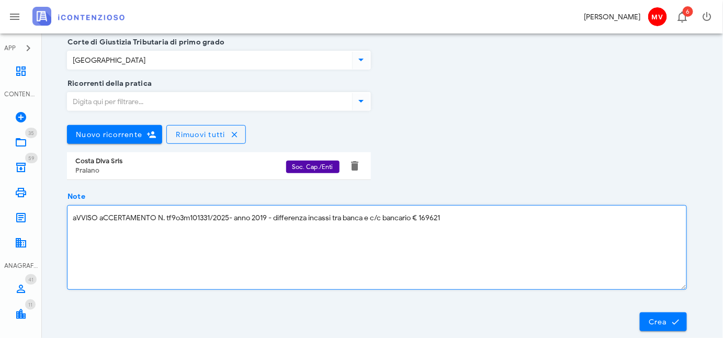
click at [435, 219] on textarea "aVVISO aCCERTAMENTO N. tf9o3m101331/2025- anno 2019 - differenza incassi tra ba…" at bounding box center [376, 248] width 619 height 84
click at [458, 212] on textarea "aVVISO aCCERTAMENTO N. tf9o3m101331/2025- anno 2019 - differenza incassi tra ba…" at bounding box center [376, 248] width 619 height 84
type textarea "aVVISO aCCERTAMENTO N. tf9o3m101331/2025- anno 2019 - differenza incassi tra ba…"
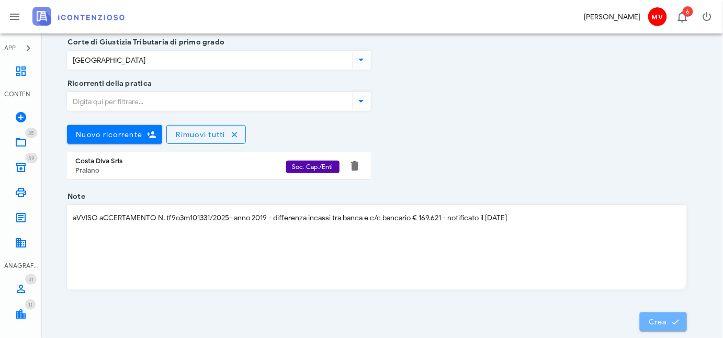
click at [667, 318] on span "Crea" at bounding box center [663, 321] width 30 height 9
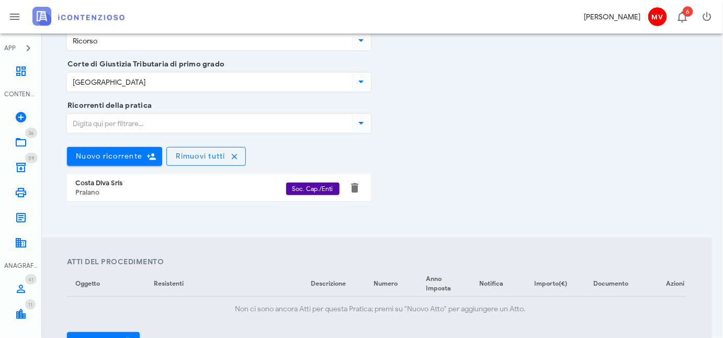
scroll to position [238, 0]
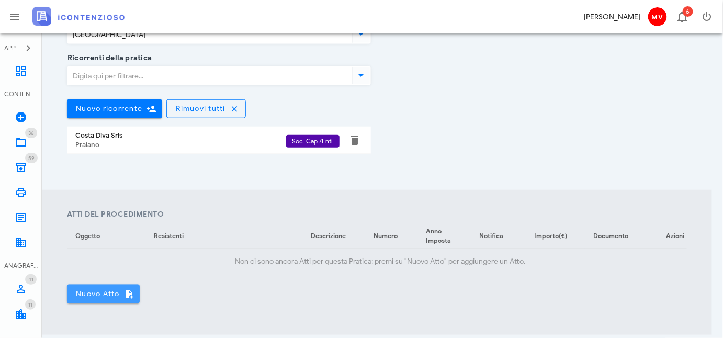
click at [97, 299] on span "Nuovo Atto" at bounding box center [103, 293] width 56 height 9
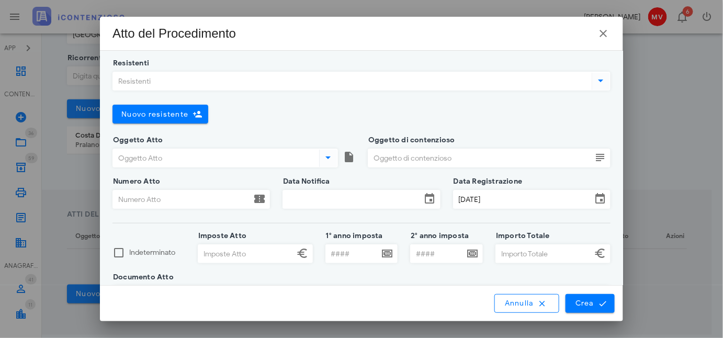
click at [595, 80] on icon at bounding box center [601, 80] width 13 height 13
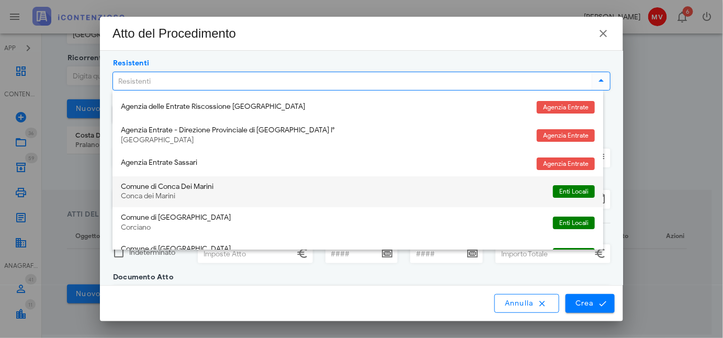
scroll to position [142, 0]
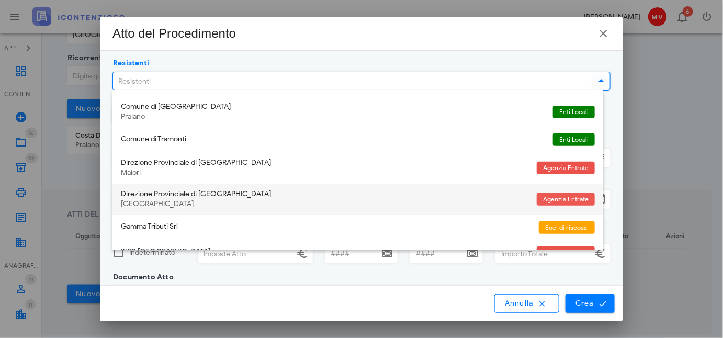
click at [561, 200] on span "Agenzia Entrate" at bounding box center [566, 199] width 46 height 13
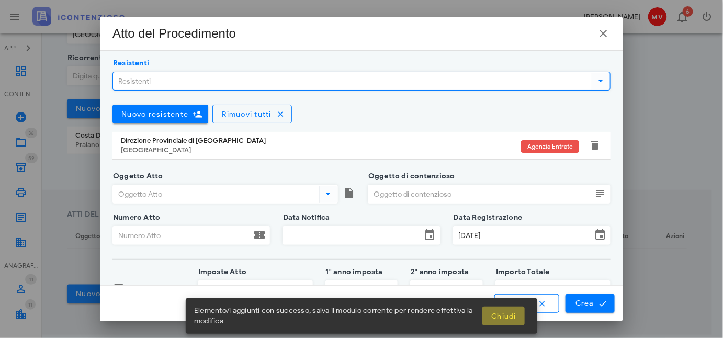
click at [501, 315] on span "Chiudi" at bounding box center [504, 316] width 26 height 9
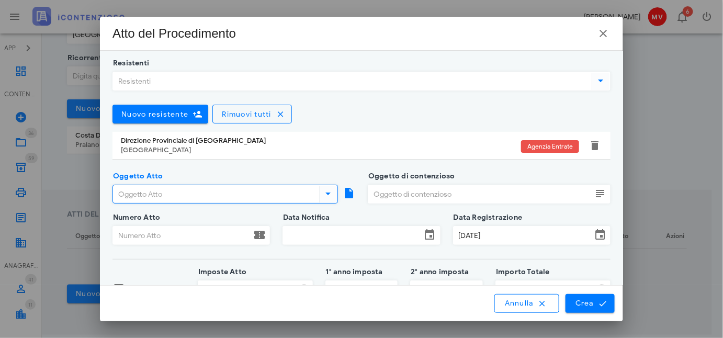
click at [177, 195] on input "Oggetto Atto" at bounding box center [215, 194] width 204 height 18
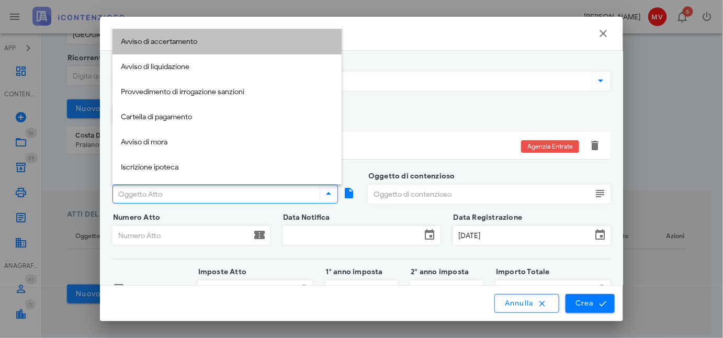
click at [167, 39] on div "Avviso di accertamento" at bounding box center [227, 42] width 212 height 9
type input "Avviso di accertamento"
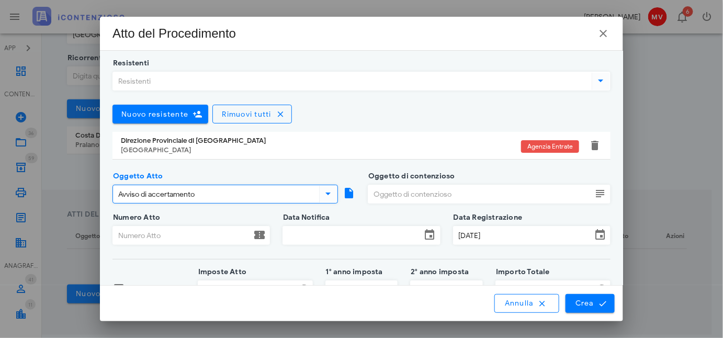
click at [403, 194] on input "Oggetto di contenzioso" at bounding box center [479, 194] width 223 height 18
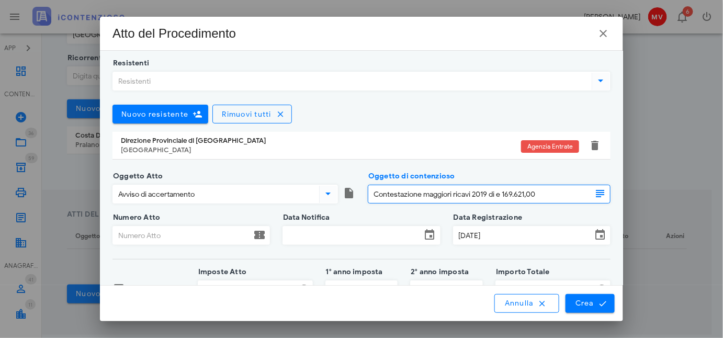
type input "Contestazione maggiori ricavi 2019 di e 169.621,00"
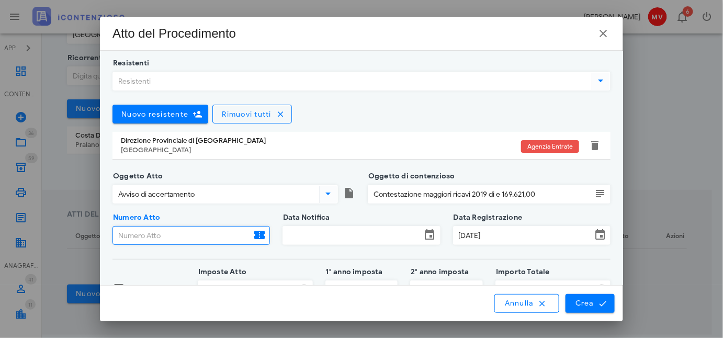
click at [181, 232] on input "Numero Atto" at bounding box center [182, 236] width 138 height 18
type input "TF9O3M101331/2025"
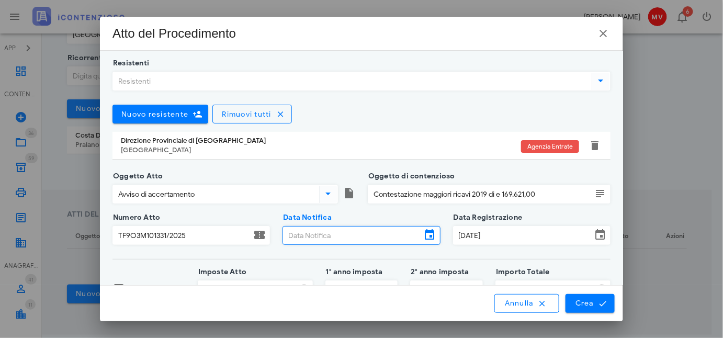
click at [298, 235] on input "Data Notifica" at bounding box center [352, 236] width 138 height 18
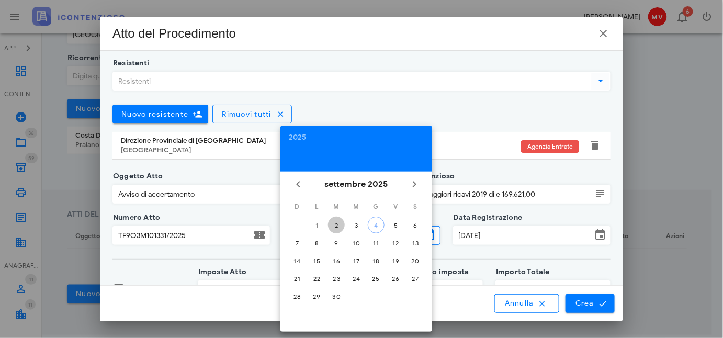
click at [336, 223] on div "2" at bounding box center [336, 225] width 17 height 8
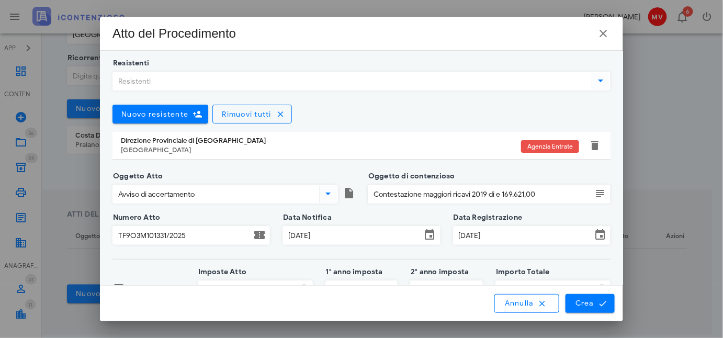
click at [336, 234] on input "02/09/2025" at bounding box center [352, 236] width 138 height 18
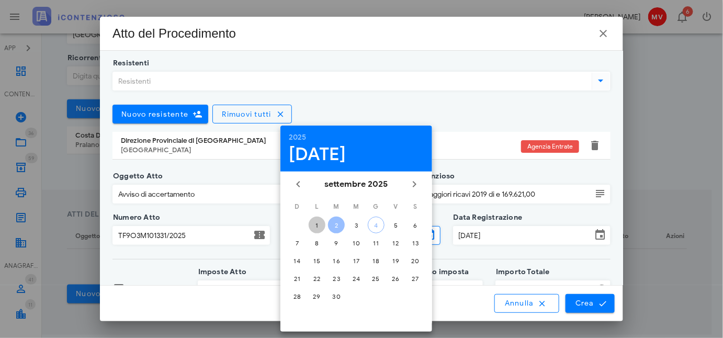
click at [315, 223] on div "1" at bounding box center [317, 225] width 17 height 8
type input "01/09/2025"
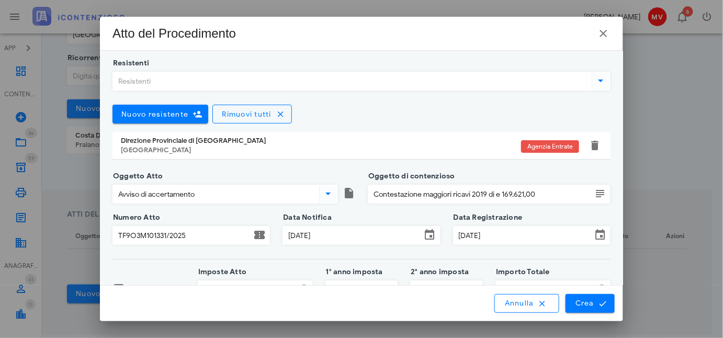
scroll to position [66, 0]
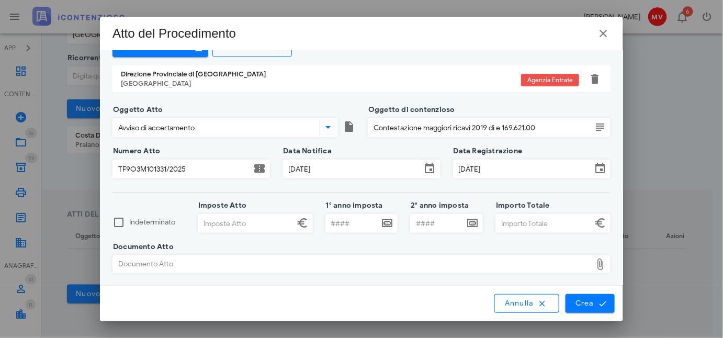
click at [216, 222] on input "Imposte Atto" at bounding box center [246, 224] width 96 height 18
type input "66.498,00"
click at [501, 221] on input "Importo Totale" at bounding box center [544, 224] width 96 height 18
type input "80.681,00"
click at [476, 240] on div at bounding box center [446, 237] width 73 height 7
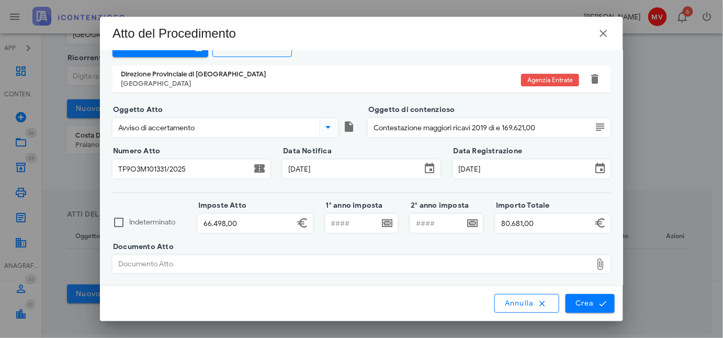
click at [201, 264] on div "Documento Atto" at bounding box center [352, 264] width 479 height 17
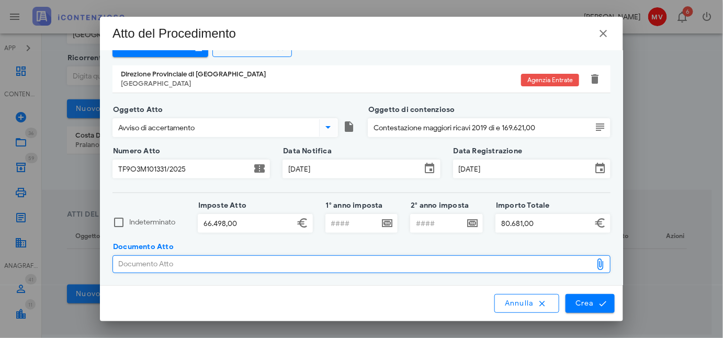
type input "C:\fakepath\CDZYOA~Y.PDF"
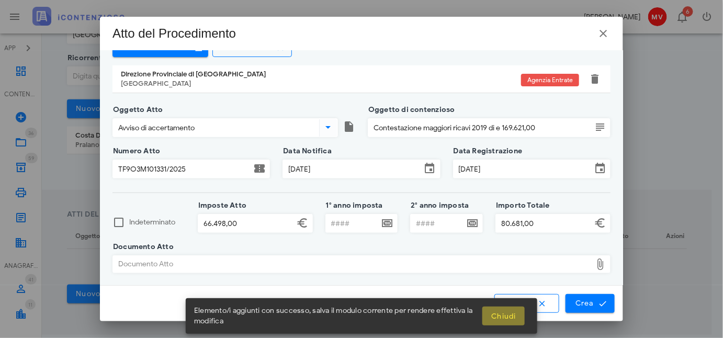
click at [502, 317] on span "Chiudi" at bounding box center [504, 316] width 26 height 9
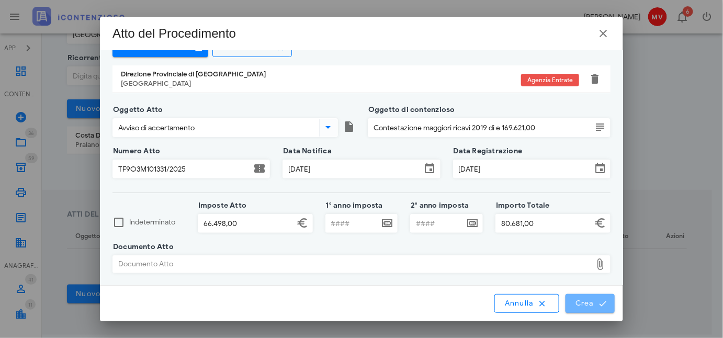
click at [590, 304] on span "Crea" at bounding box center [590, 303] width 30 height 9
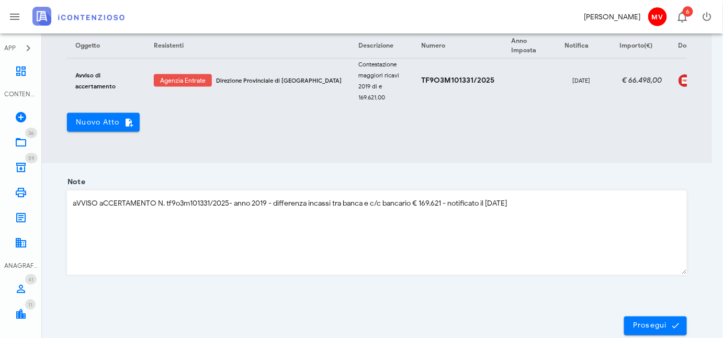
scroll to position [473, 0]
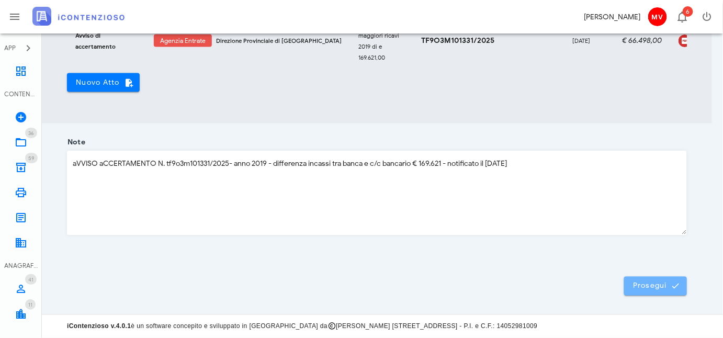
click at [649, 283] on span "Prosegui" at bounding box center [656, 285] width 46 height 9
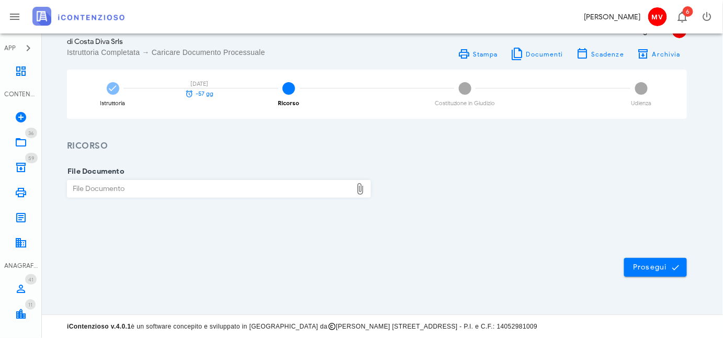
scroll to position [40, 0]
click at [647, 264] on span "Prosegui" at bounding box center [656, 268] width 46 height 9
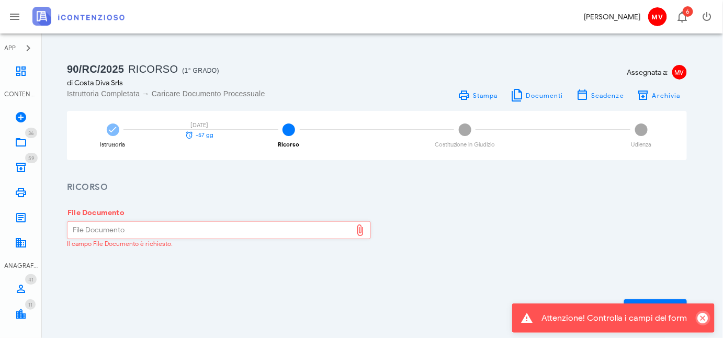
click at [702, 315] on icon "Chiudi" at bounding box center [703, 318] width 13 height 13
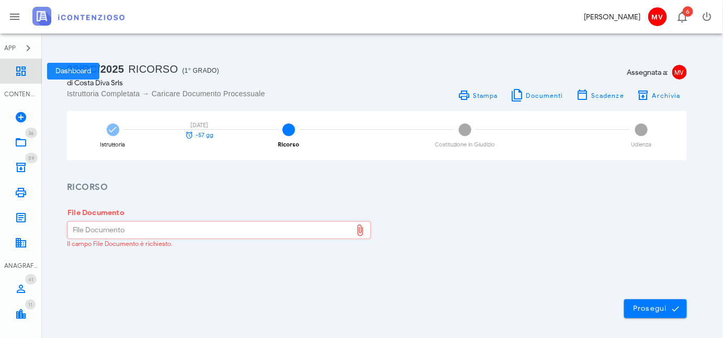
click at [19, 70] on icon at bounding box center [21, 71] width 13 height 13
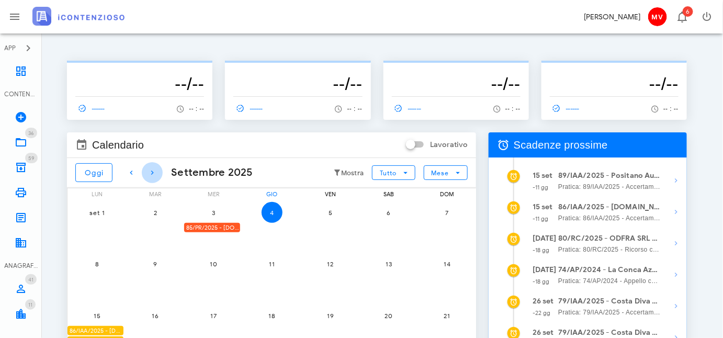
click at [152, 170] on icon "button" at bounding box center [152, 172] width 13 height 13
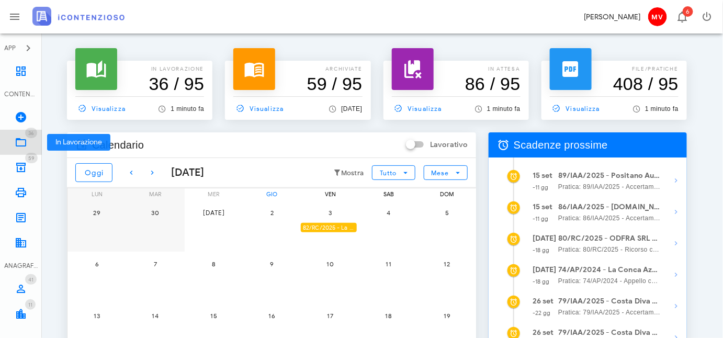
click at [20, 141] on icon at bounding box center [21, 142] width 13 height 13
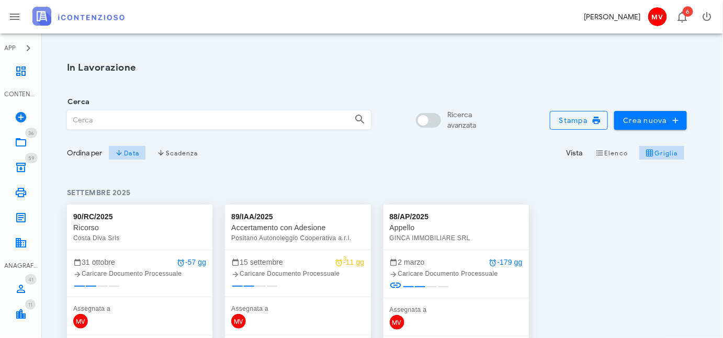
click at [439, 237] on div "GINCA IMMOBILIARE SRL" at bounding box center [456, 238] width 133 height 10
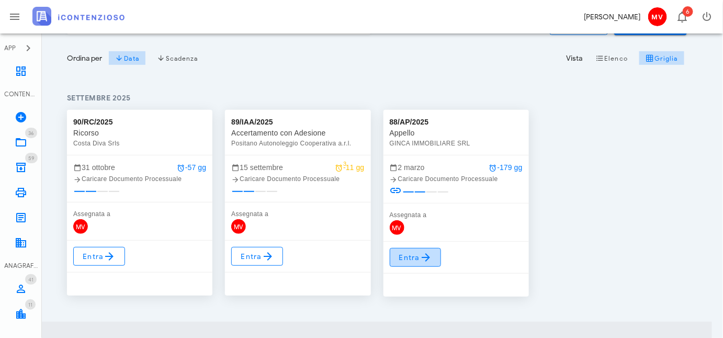
click at [411, 256] on span "Entra" at bounding box center [416, 257] width 34 height 13
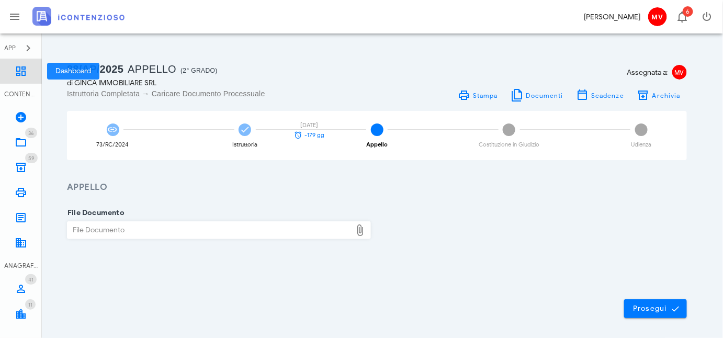
click at [20, 71] on icon at bounding box center [21, 71] width 13 height 13
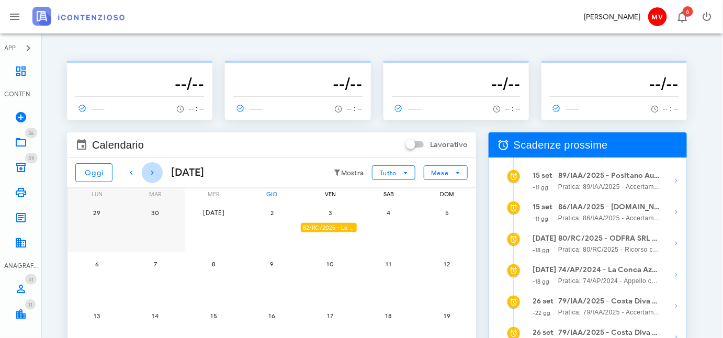
click at [151, 171] on icon "button" at bounding box center [152, 172] width 13 height 13
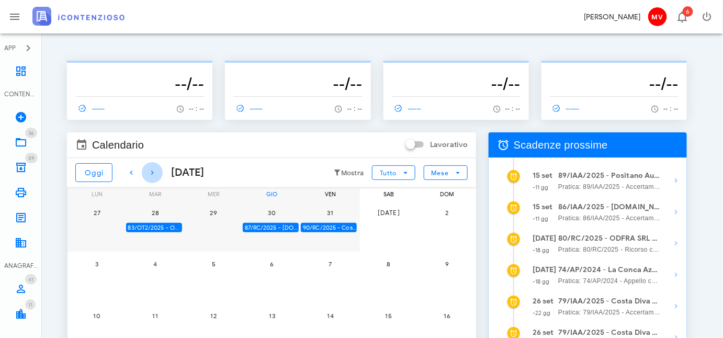
click at [151, 171] on icon "button" at bounding box center [152, 172] width 13 height 13
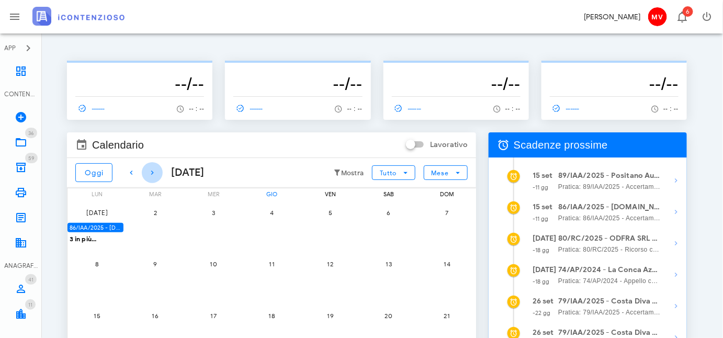
click at [151, 171] on icon "button" at bounding box center [152, 172] width 13 height 13
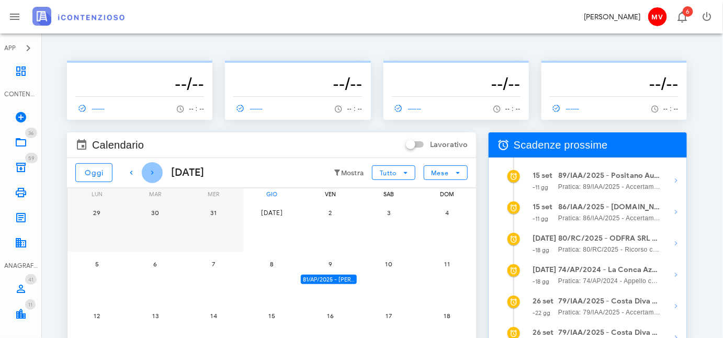
click at [151, 171] on icon "button" at bounding box center [152, 172] width 13 height 13
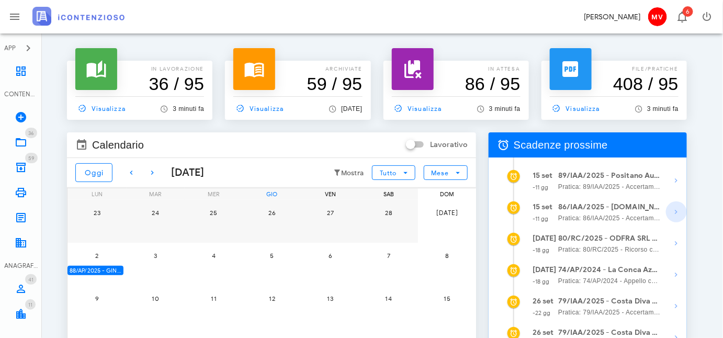
click at [677, 210] on icon "button" at bounding box center [676, 212] width 13 height 13
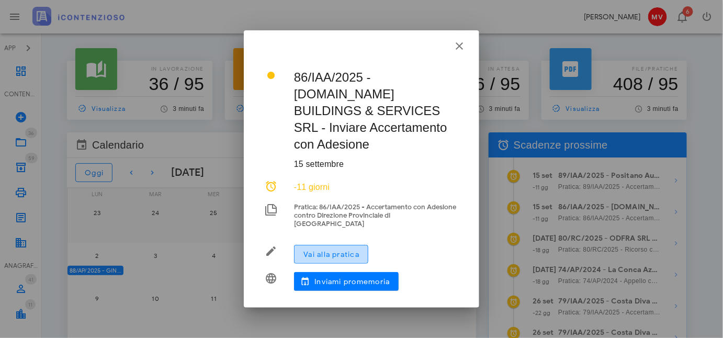
click at [332, 250] on span "Vai alla pratica" at bounding box center [331, 254] width 57 height 9
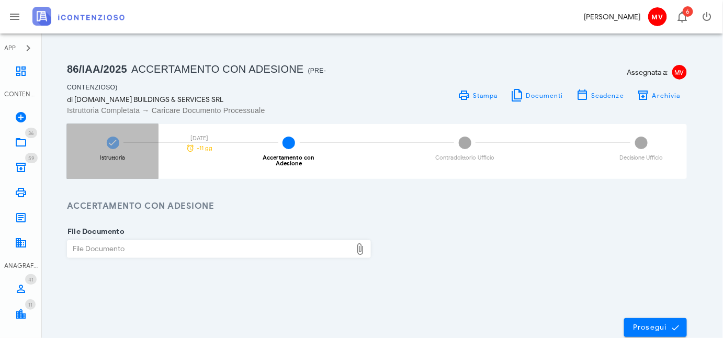
click at [111, 140] on icon at bounding box center [113, 143] width 10 height 10
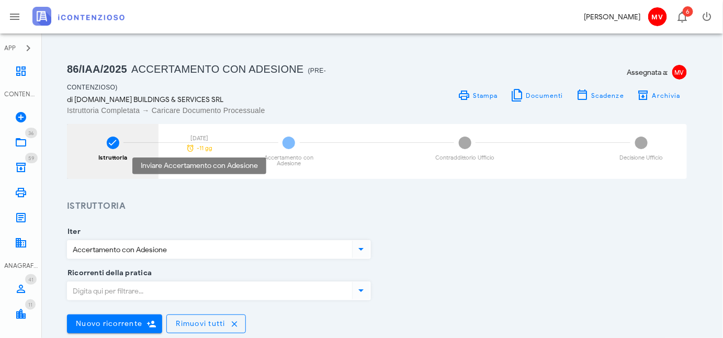
click at [199, 136] on div "15/09/2025" at bounding box center [199, 139] width 37 height 6
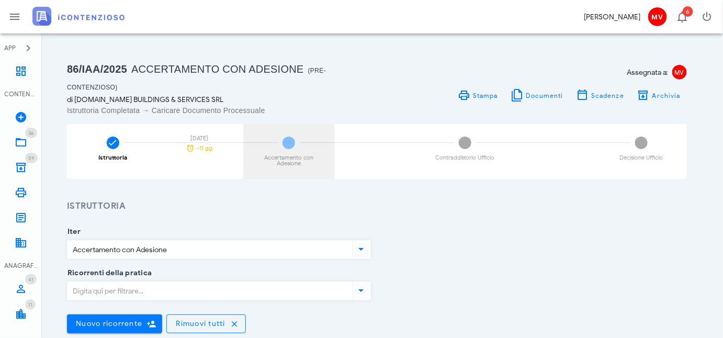
click at [287, 142] on span "2" at bounding box center [289, 143] width 13 height 13
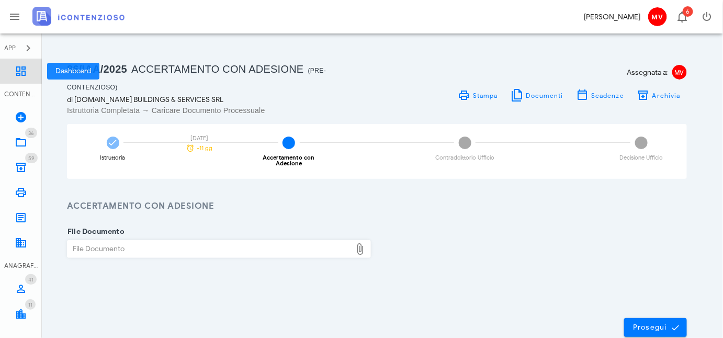
click at [24, 71] on icon at bounding box center [21, 71] width 13 height 13
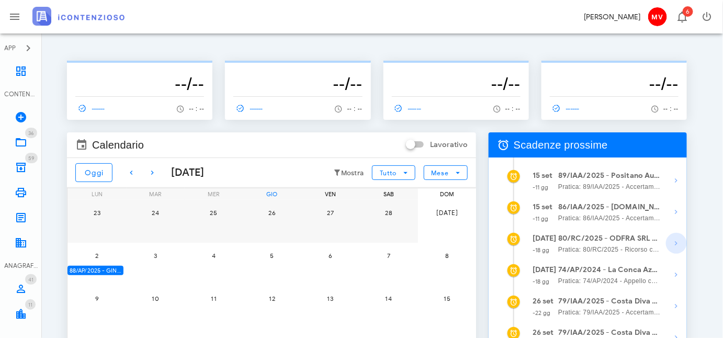
click at [674, 242] on icon "button" at bounding box center [676, 243] width 13 height 13
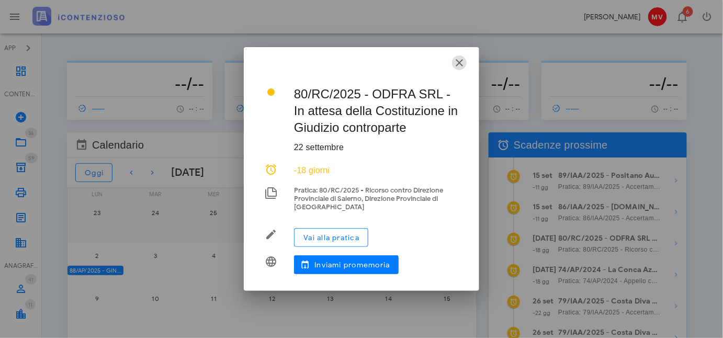
click at [459, 63] on icon "button" at bounding box center [459, 63] width 13 height 13
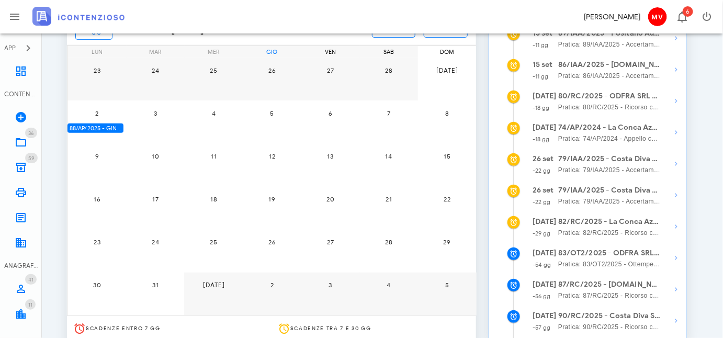
scroll to position [190, 0]
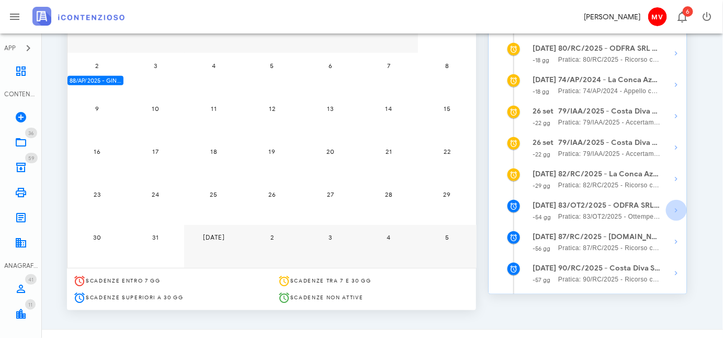
click at [676, 210] on icon "button" at bounding box center [676, 210] width 13 height 13
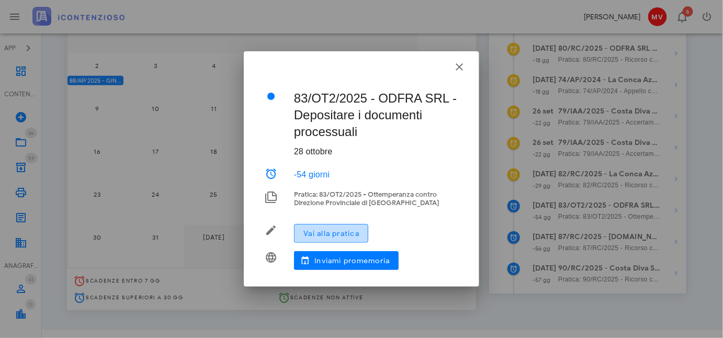
click at [332, 231] on span "Vai alla pratica" at bounding box center [331, 233] width 57 height 9
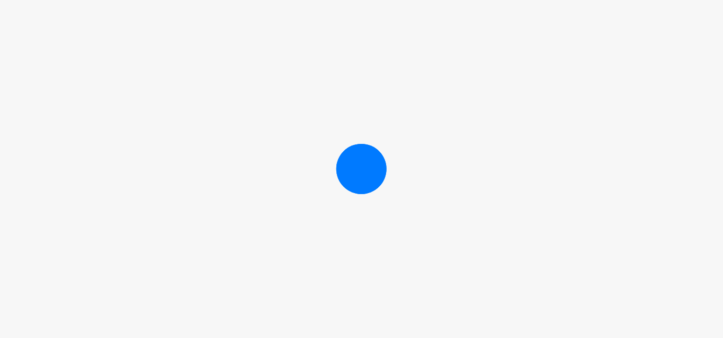
click at [332, 231] on div at bounding box center [361, 169] width 723 height 338
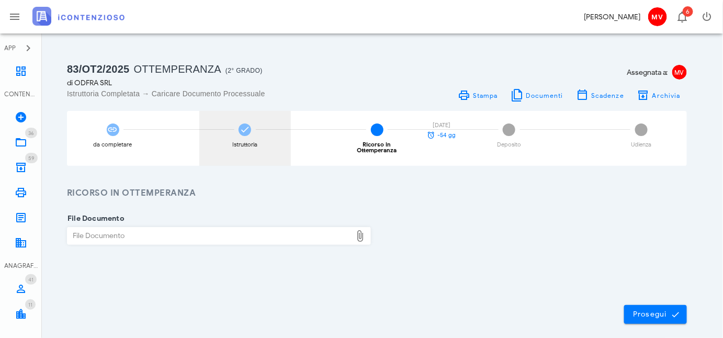
click at [247, 131] on icon at bounding box center [245, 130] width 10 height 10
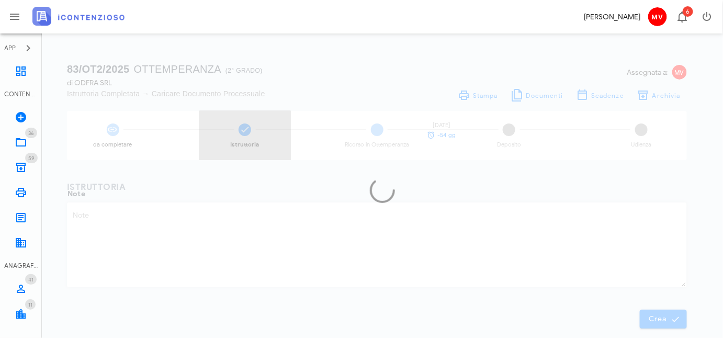
type textarea "Riassunzione in appello Ordinanza di Cassazione RG 28953/2016 - Ordinanza n. 14…"
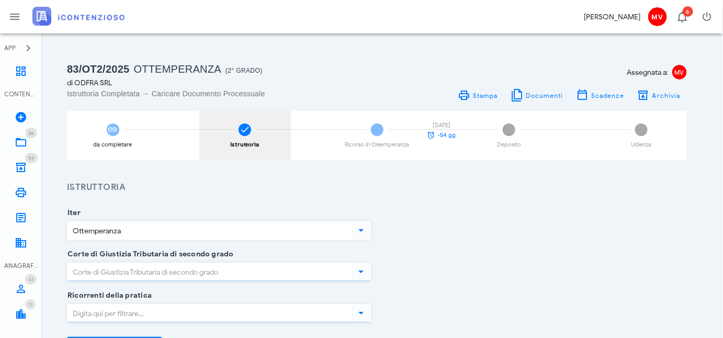
type input "Campania - [GEOGRAPHIC_DATA]"
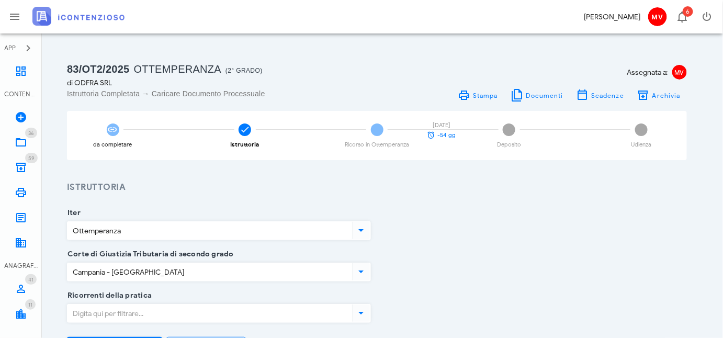
click at [361, 224] on icon at bounding box center [361, 230] width 13 height 13
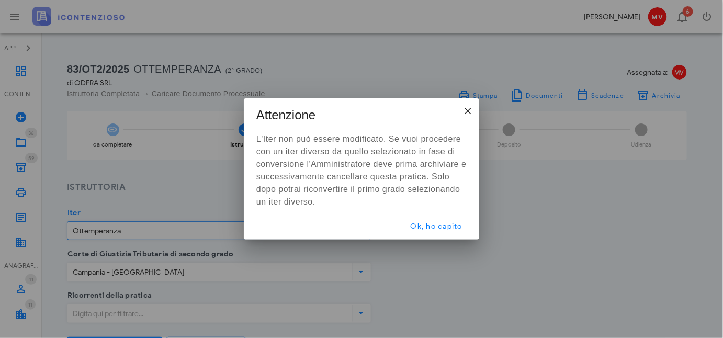
click at [466, 111] on div "×" at bounding box center [468, 111] width 8 height 8
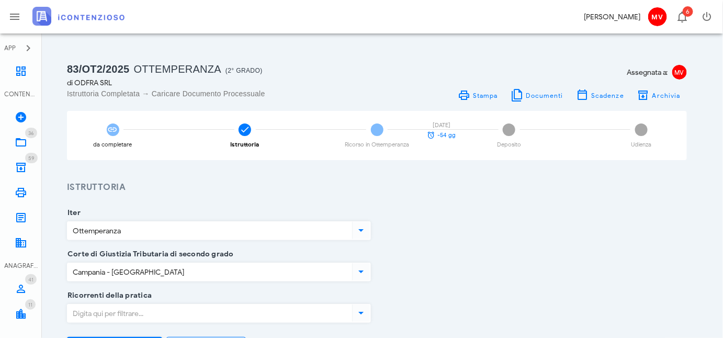
click at [360, 230] on icon at bounding box center [361, 230] width 13 height 13
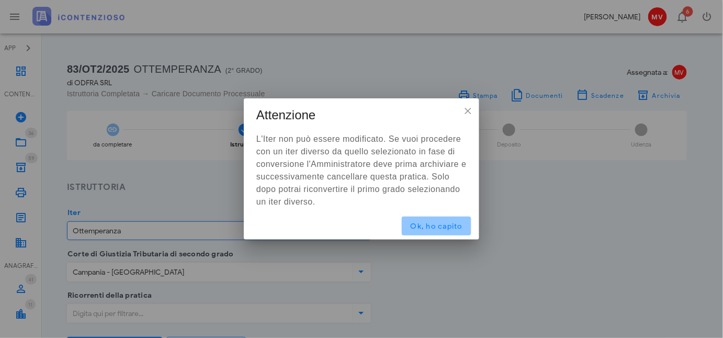
click at [452, 220] on button "Ok, ho capito" at bounding box center [437, 226] width 70 height 19
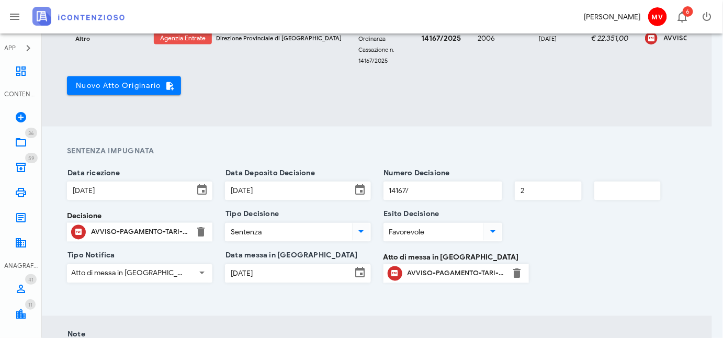
scroll to position [570, 0]
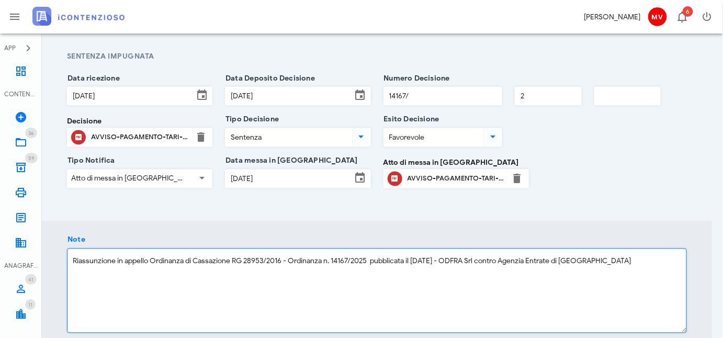
click at [611, 266] on textarea "Riassunzione in appello Ordinanza di Cassazione RG 28953/2016 - Ordinanza n. 14…" at bounding box center [376, 291] width 619 height 84
click at [607, 265] on textarea "Riassunzione in appello Ordinanza di Cassazione RG 28953/2016 - Ordinanza n. 14…" at bounding box center [376, 291] width 619 height 84
type textarea "Riassunzione in appello Ordinanza di Cassazione RG 28953/2016 - Ordinanza n. 14…"
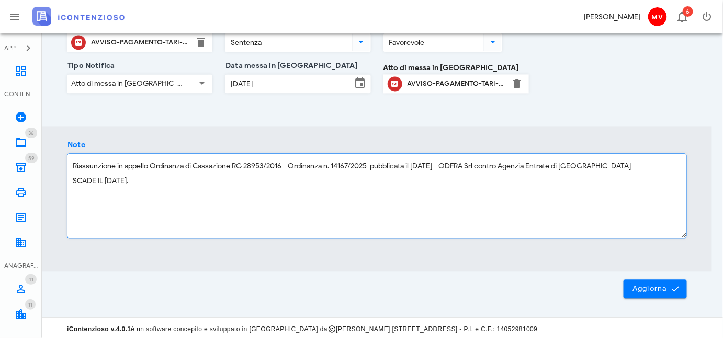
scroll to position [673, 0]
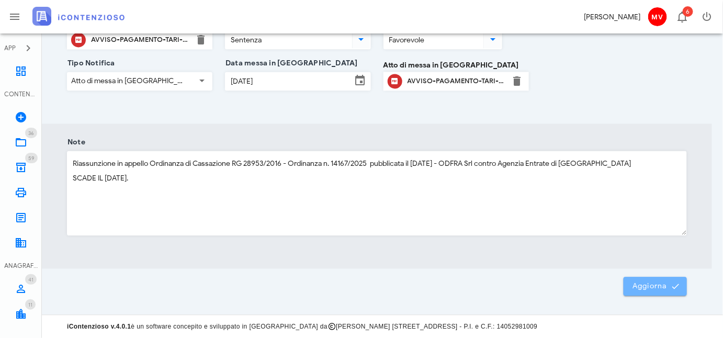
click at [648, 281] on button "Aggiorna" at bounding box center [655, 286] width 63 height 19
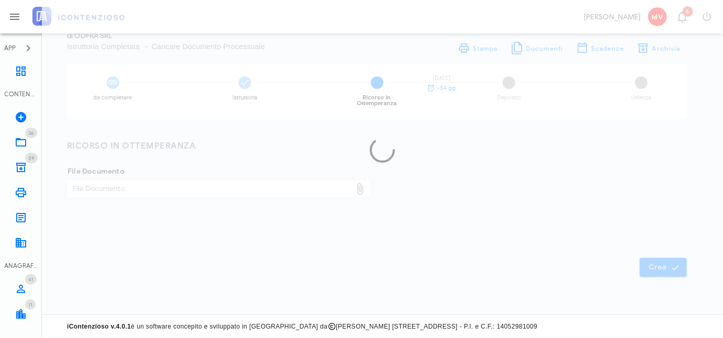
scroll to position [46, 0]
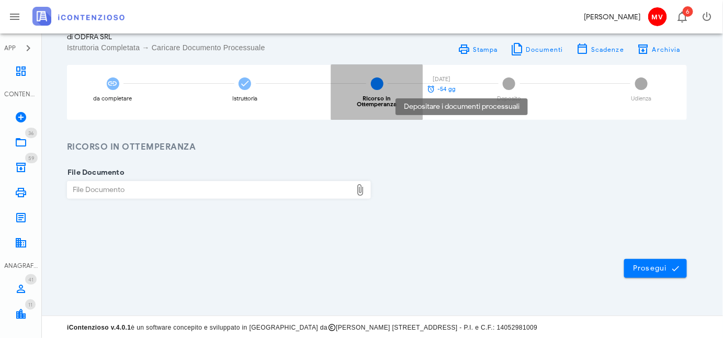
click at [444, 79] on div "28/10/2025" at bounding box center [441, 79] width 37 height 6
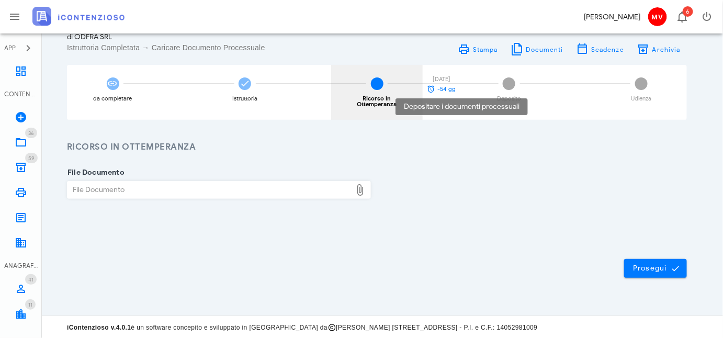
click at [448, 87] on span "-54 gg" at bounding box center [447, 89] width 18 height 6
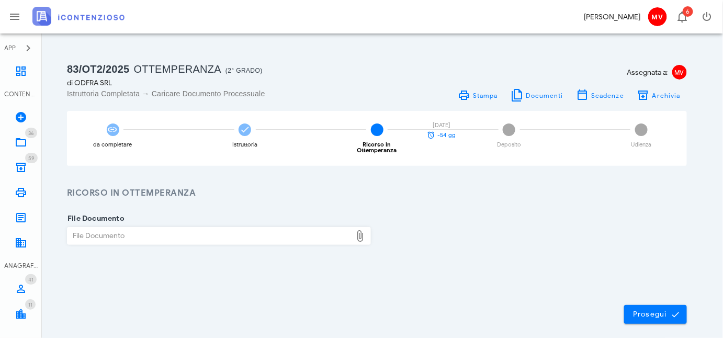
scroll to position [12, 0]
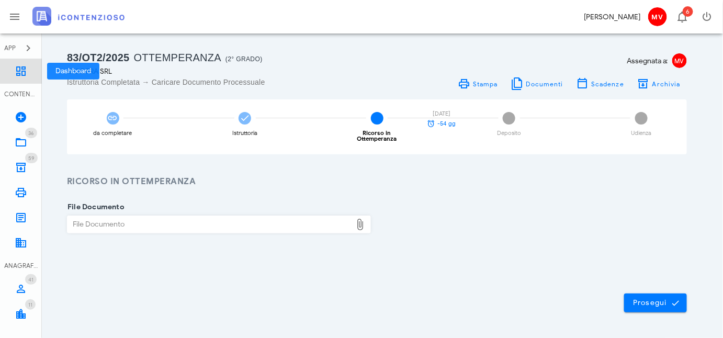
click at [19, 69] on icon at bounding box center [21, 71] width 13 height 13
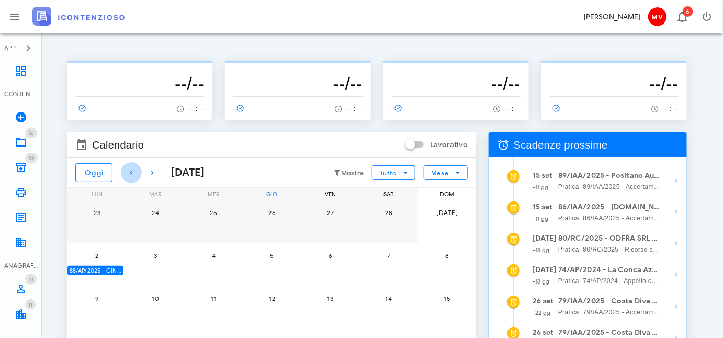
click at [131, 170] on icon "button" at bounding box center [131, 172] width 13 height 13
click at [130, 171] on icon "button" at bounding box center [131, 172] width 13 height 13
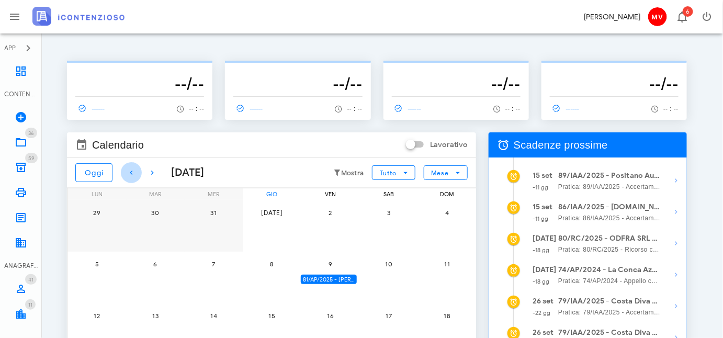
click at [130, 171] on icon "button" at bounding box center [131, 172] width 13 height 13
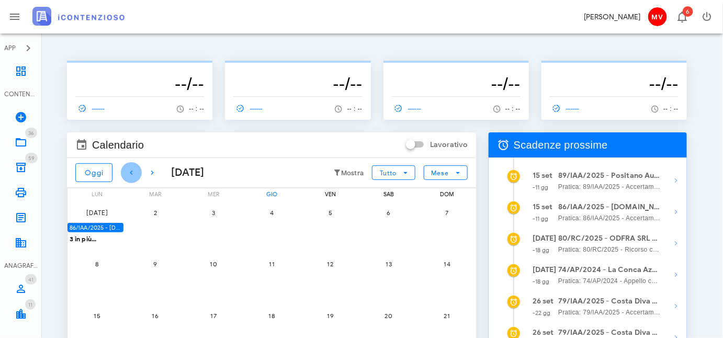
click at [130, 171] on icon "button" at bounding box center [131, 172] width 13 height 13
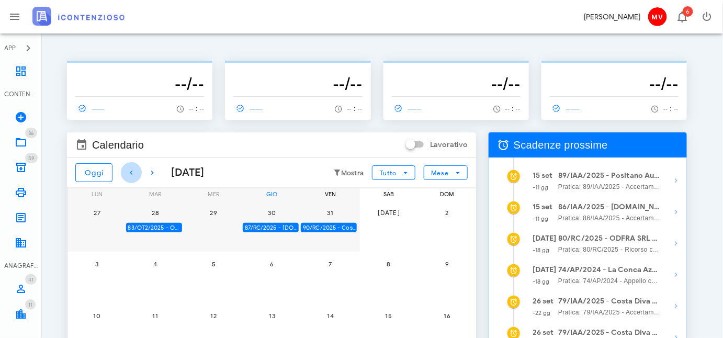
click at [130, 171] on icon "button" at bounding box center [131, 172] width 13 height 13
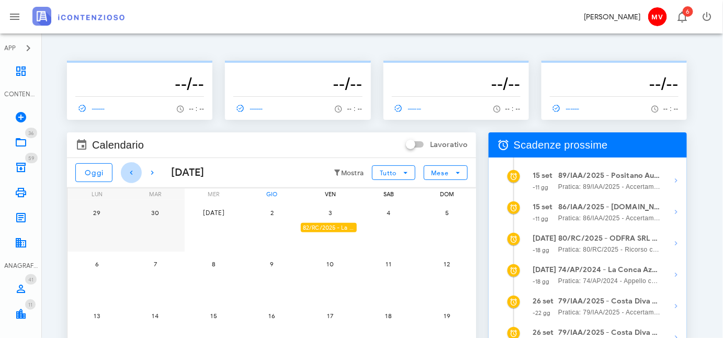
click at [130, 170] on icon "button" at bounding box center [131, 172] width 13 height 13
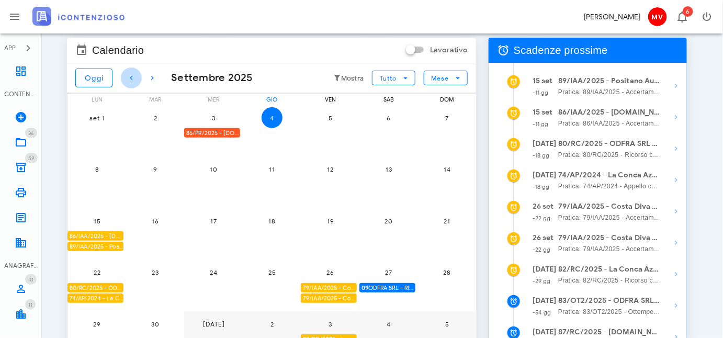
scroll to position [142, 0]
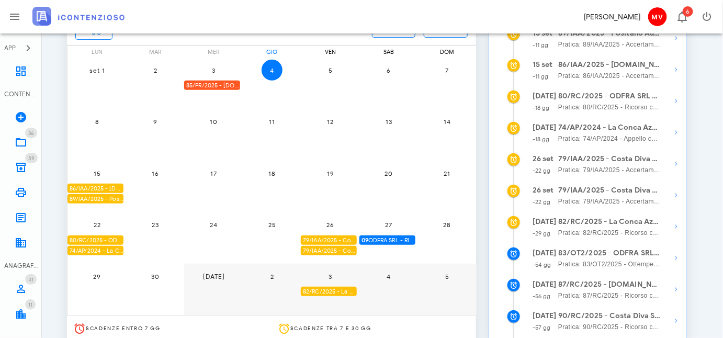
click at [385, 237] on span "09 ODFRA SRL - RIASSUNZIONE ORDINANZA CASSAZIONE IN APPELLO IVA 2006" at bounding box center [389, 240] width 54 height 10
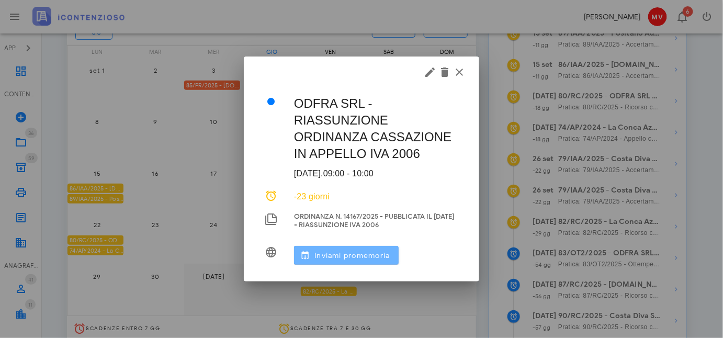
click at [338, 255] on span "Inviami promemoria" at bounding box center [352, 255] width 76 height 9
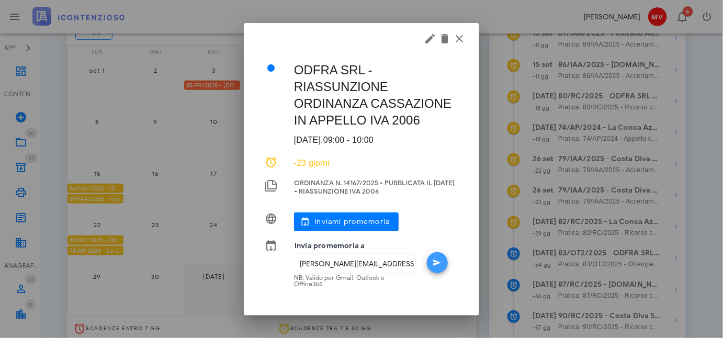
click at [437, 261] on icon "button" at bounding box center [437, 262] width 13 height 13
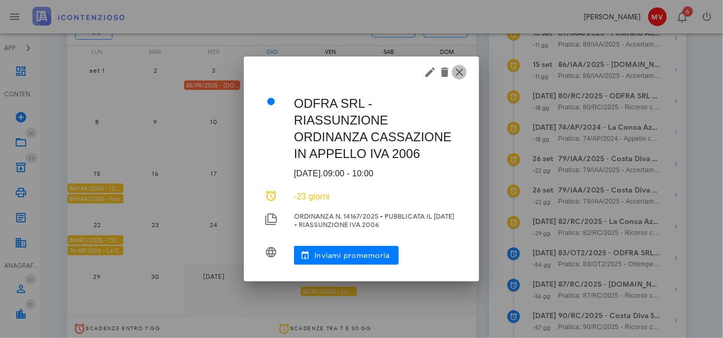
click at [460, 69] on icon "button" at bounding box center [459, 72] width 13 height 13
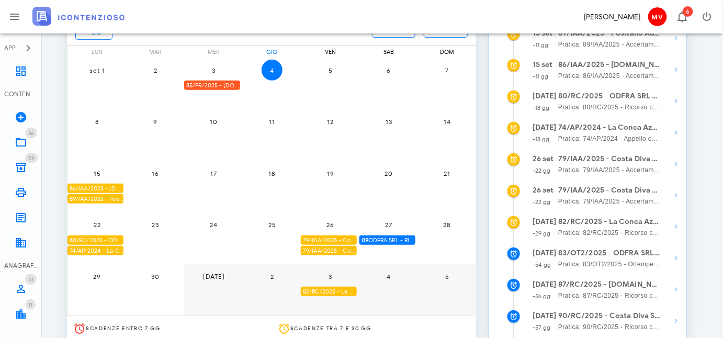
click at [589, 92] on strong "80/RC/2025 - ODFRA SRL - In attesa della Costituzione in Giudizio controparte" at bounding box center [609, 97] width 103 height 12
click at [587, 89] on div "15 set -11 gg 86/IAA/2025 - FRA.CAM BUILDINGS & SERVICES SRL - Inviare Accertam…" at bounding box center [588, 74] width 198 height 31
click at [588, 90] on div "15 set -11 gg 89/IAA/2025 - Positano Autonoleggio Cooperativa a.r.l. - Inviare …" at bounding box center [588, 178] width 198 height 326
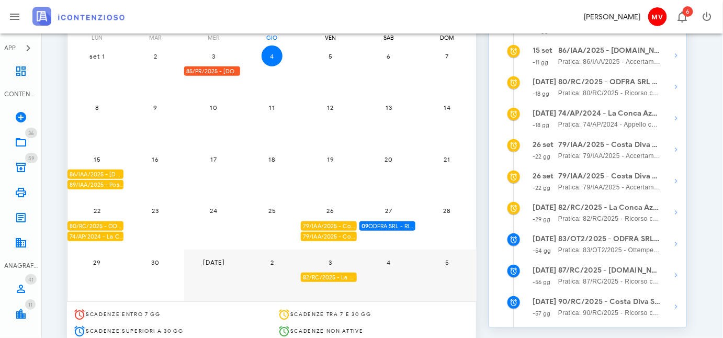
scroll to position [0, 0]
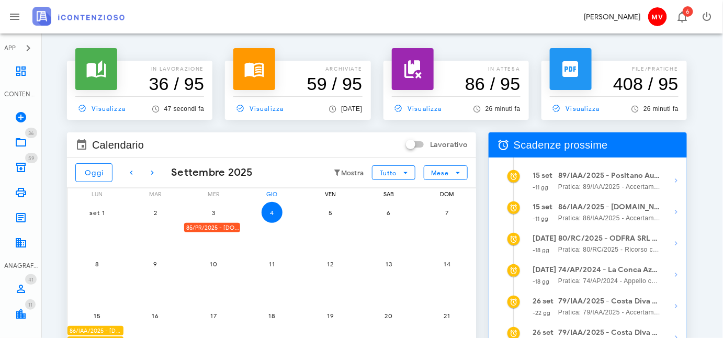
click at [133, 93] on h3 "36 / 95" at bounding box center [139, 83] width 129 height 21
click at [102, 106] on span "Visualizza" at bounding box center [100, 108] width 50 height 9
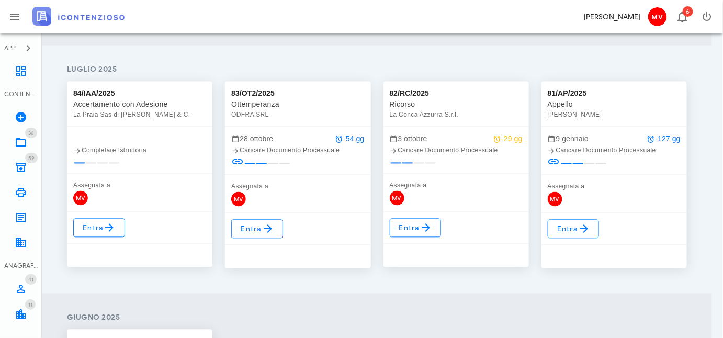
scroll to position [570, 0]
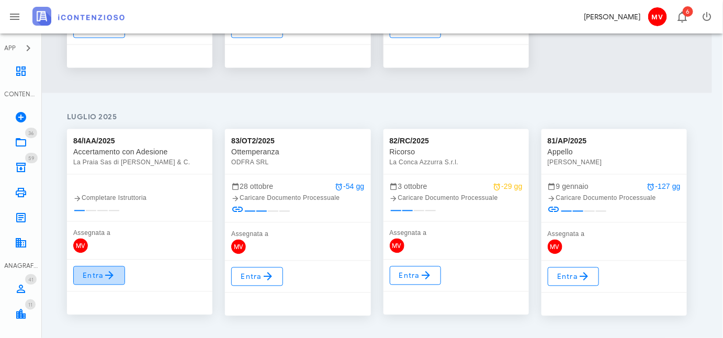
click at [97, 272] on span "Entra" at bounding box center [99, 275] width 34 height 13
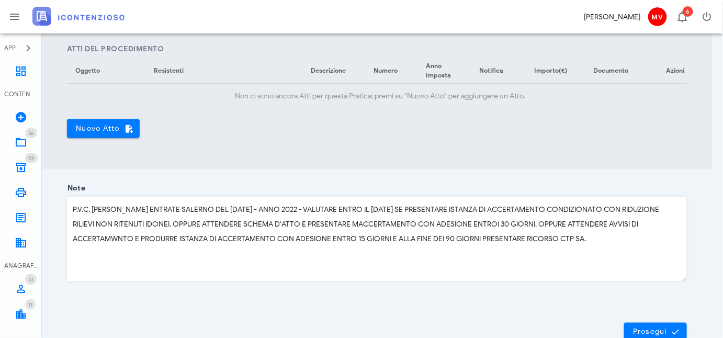
scroll to position [428, 0]
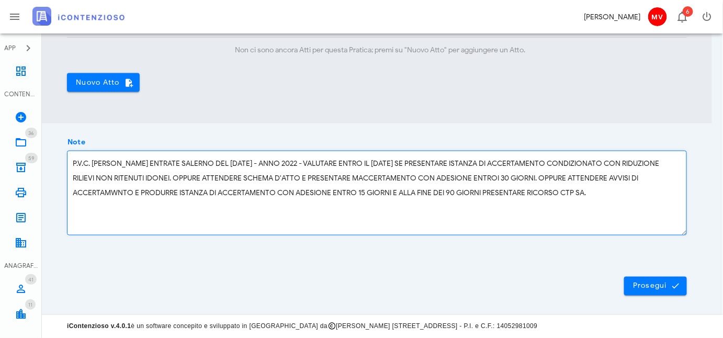
drag, startPoint x: 466, startPoint y: 183, endPoint x: 269, endPoint y: 127, distance: 205.0
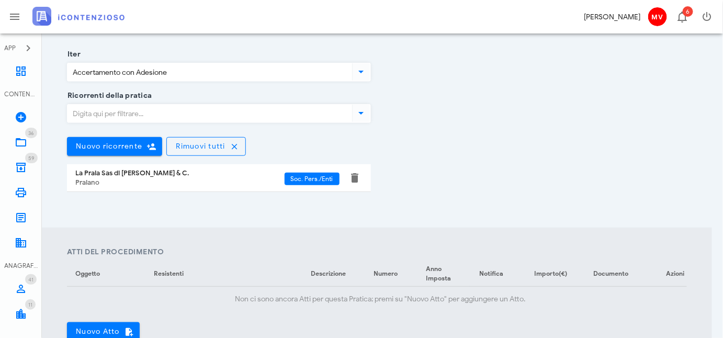
scroll to position [35, 0]
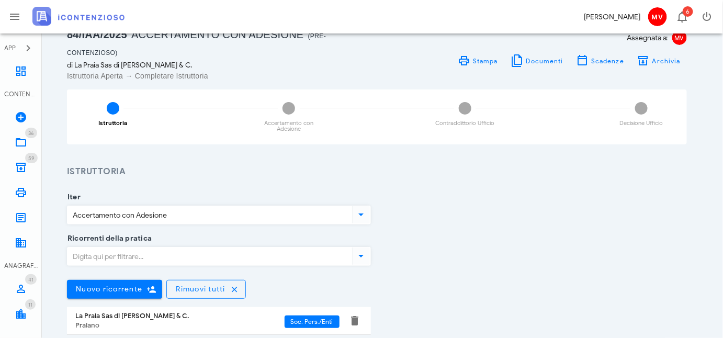
drag, startPoint x: 376, startPoint y: 100, endPoint x: 374, endPoint y: 110, distance: 10.1
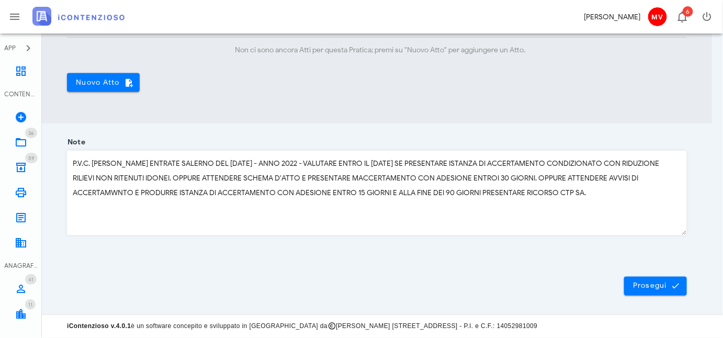
scroll to position [432, 0]
click at [648, 285] on span "Prosegui" at bounding box center [656, 285] width 46 height 9
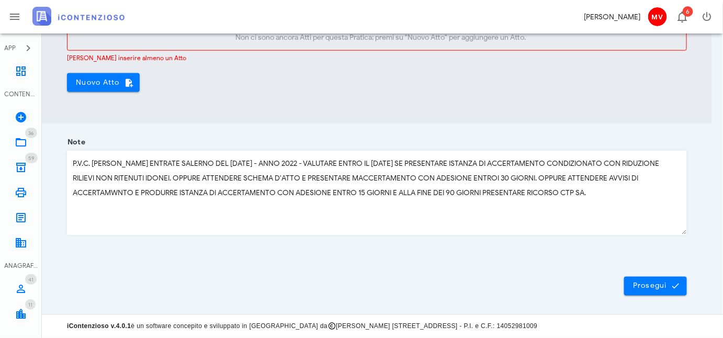
scroll to position [302, 0]
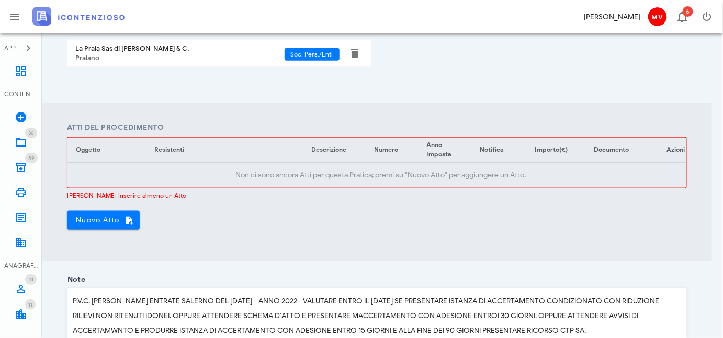
click at [412, 75] on div "Ricorrenti della pratica Nuovo ricorrente Rimuovi tutti La Praia Sas di Laureta…" at bounding box center [377, 27] width 633 height 113
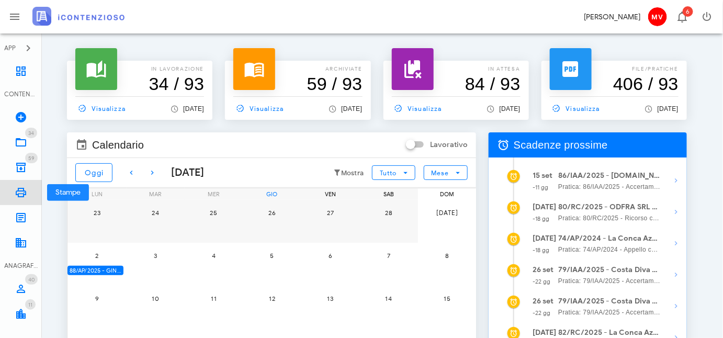
click at [20, 195] on icon at bounding box center [21, 192] width 13 height 13
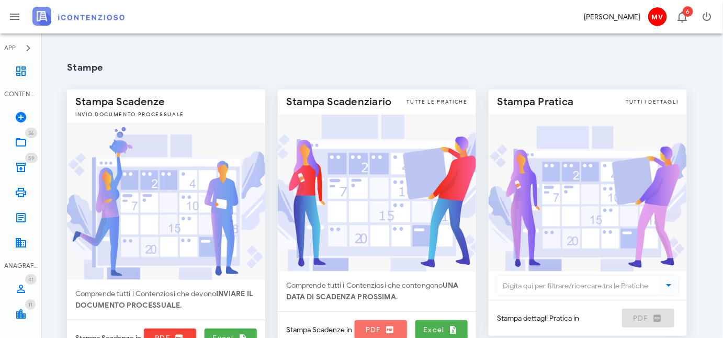
click at [373, 327] on span "PDF" at bounding box center [381, 329] width 44 height 9
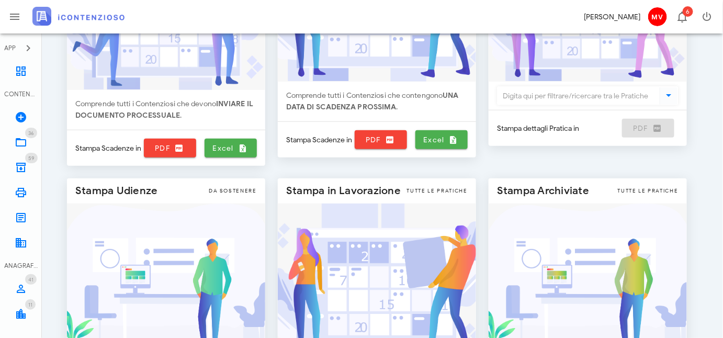
scroll to position [238, 0]
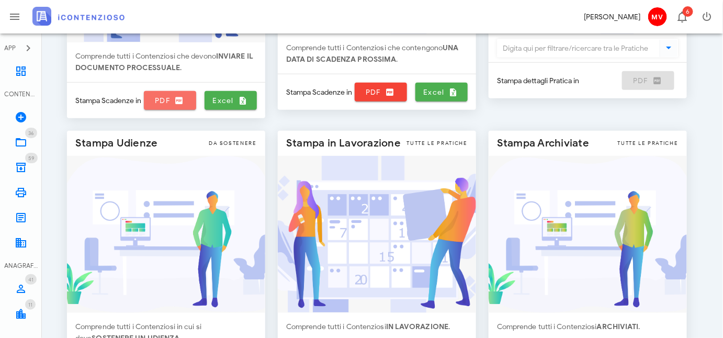
click at [156, 97] on span "PDF" at bounding box center [170, 100] width 44 height 9
